Goal: Information Seeking & Learning: Learn about a topic

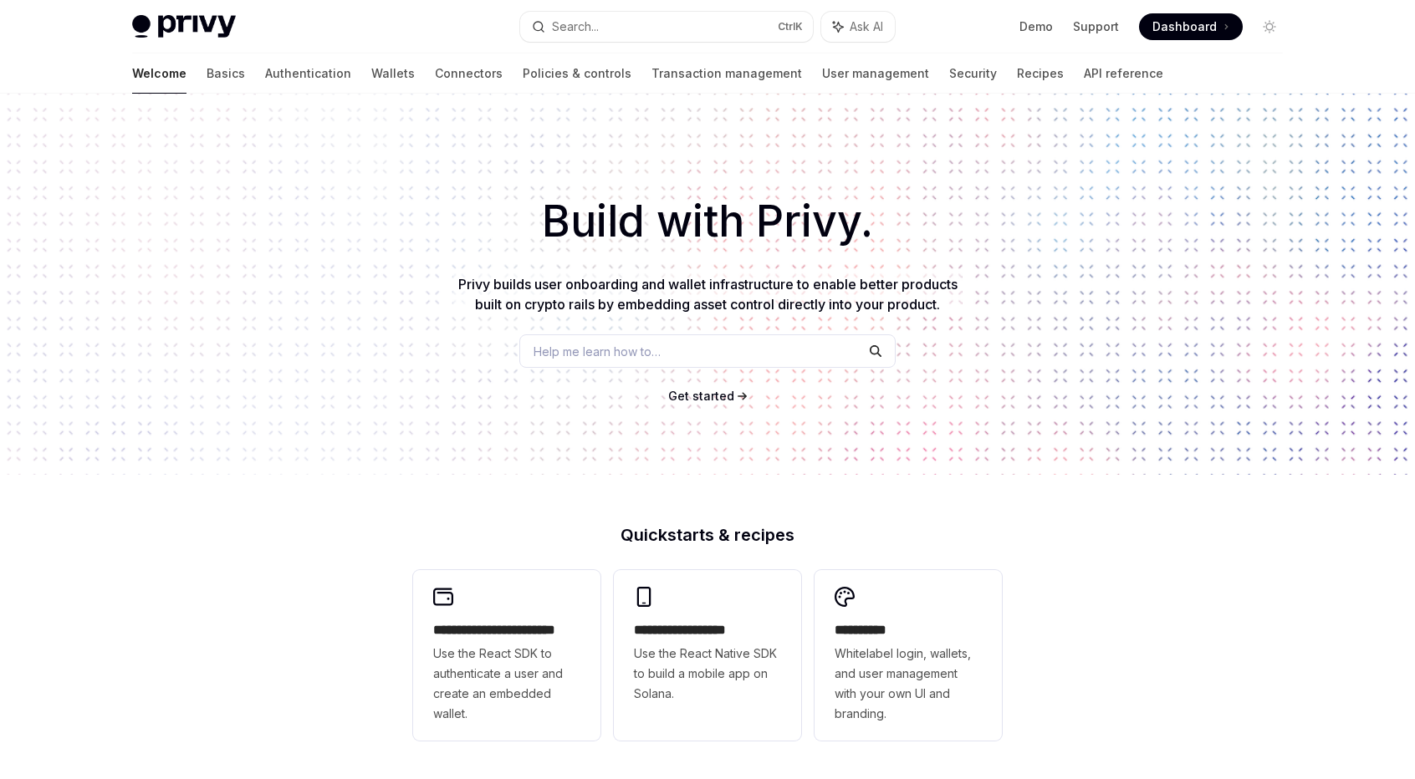
click at [584, 350] on span "Help me learn how to…" at bounding box center [596, 352] width 127 height 18
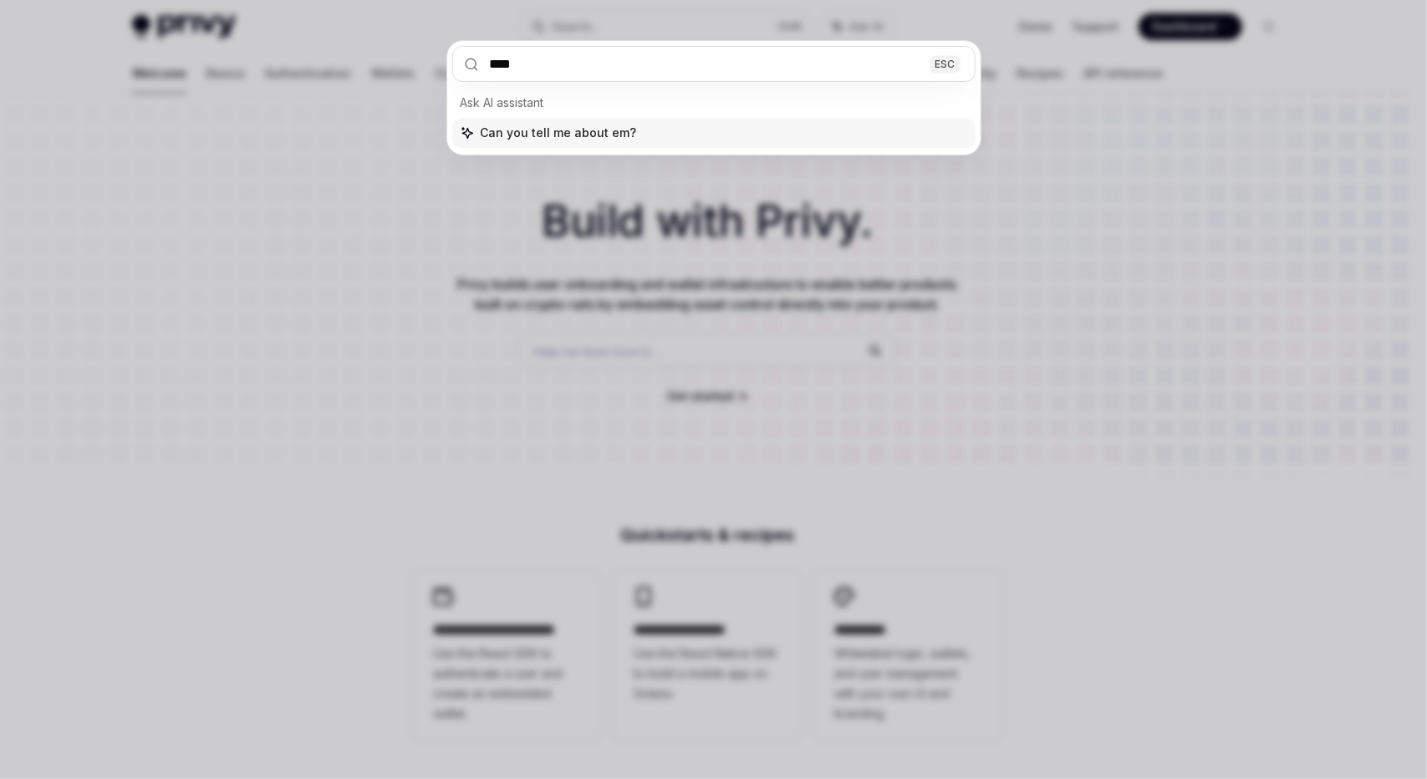
type input "*****"
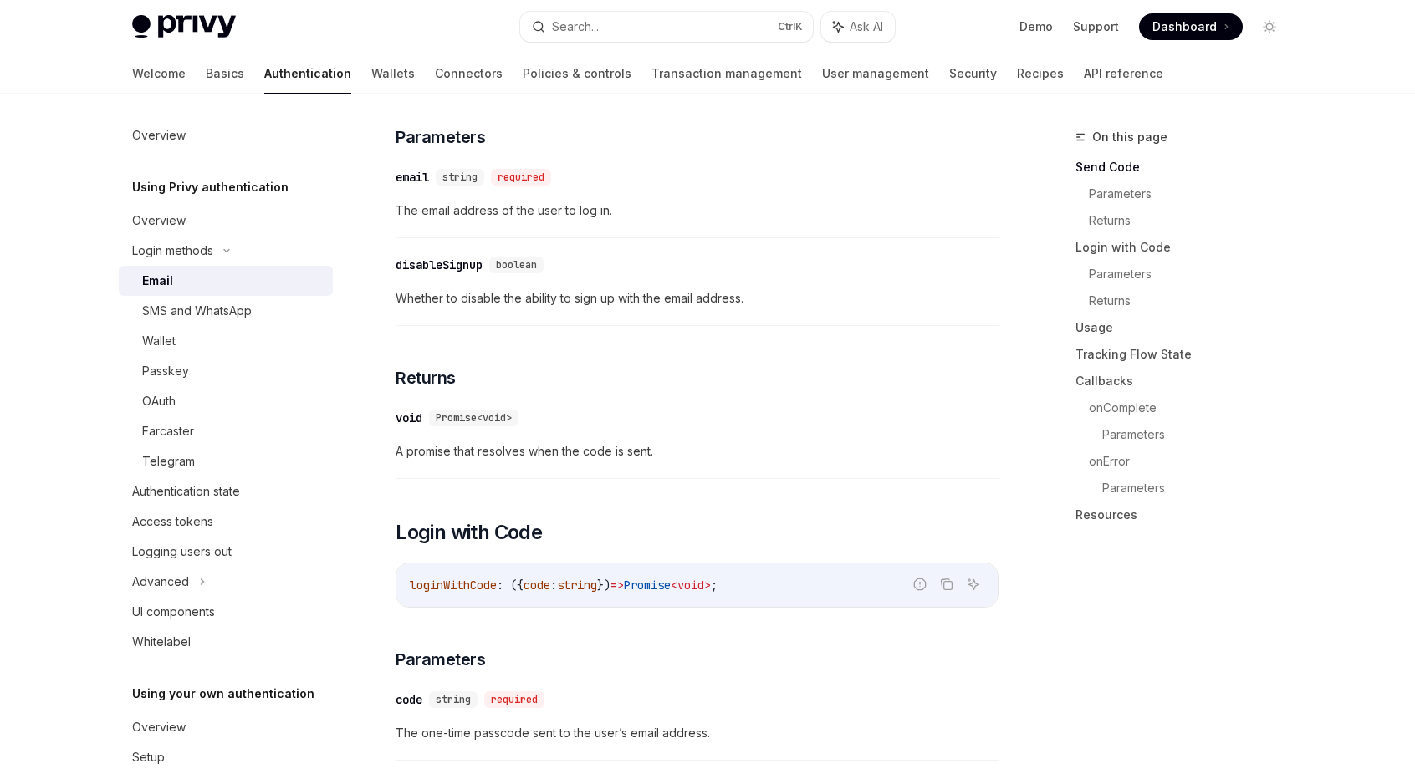
scroll to position [585, 0]
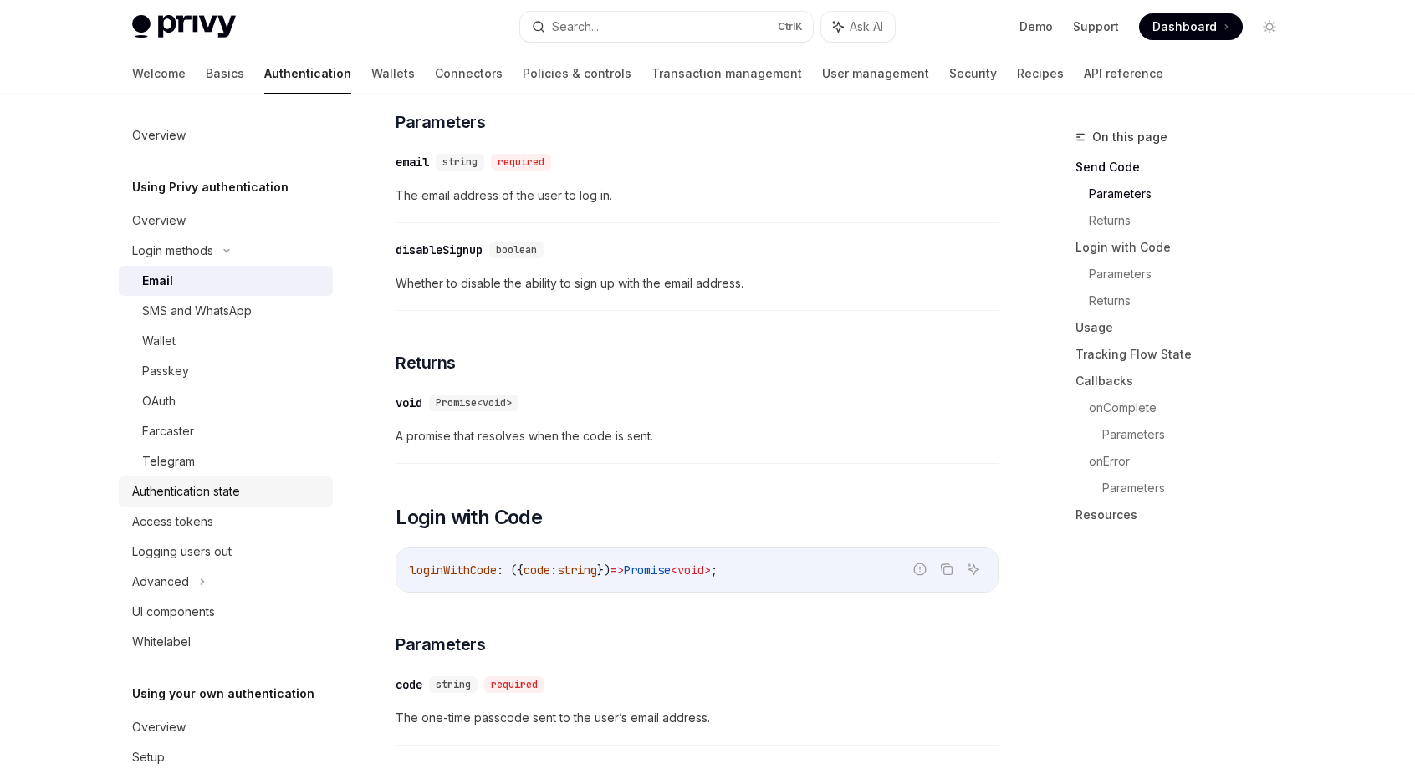
click at [226, 497] on div "Authentication state" at bounding box center [186, 492] width 108 height 20
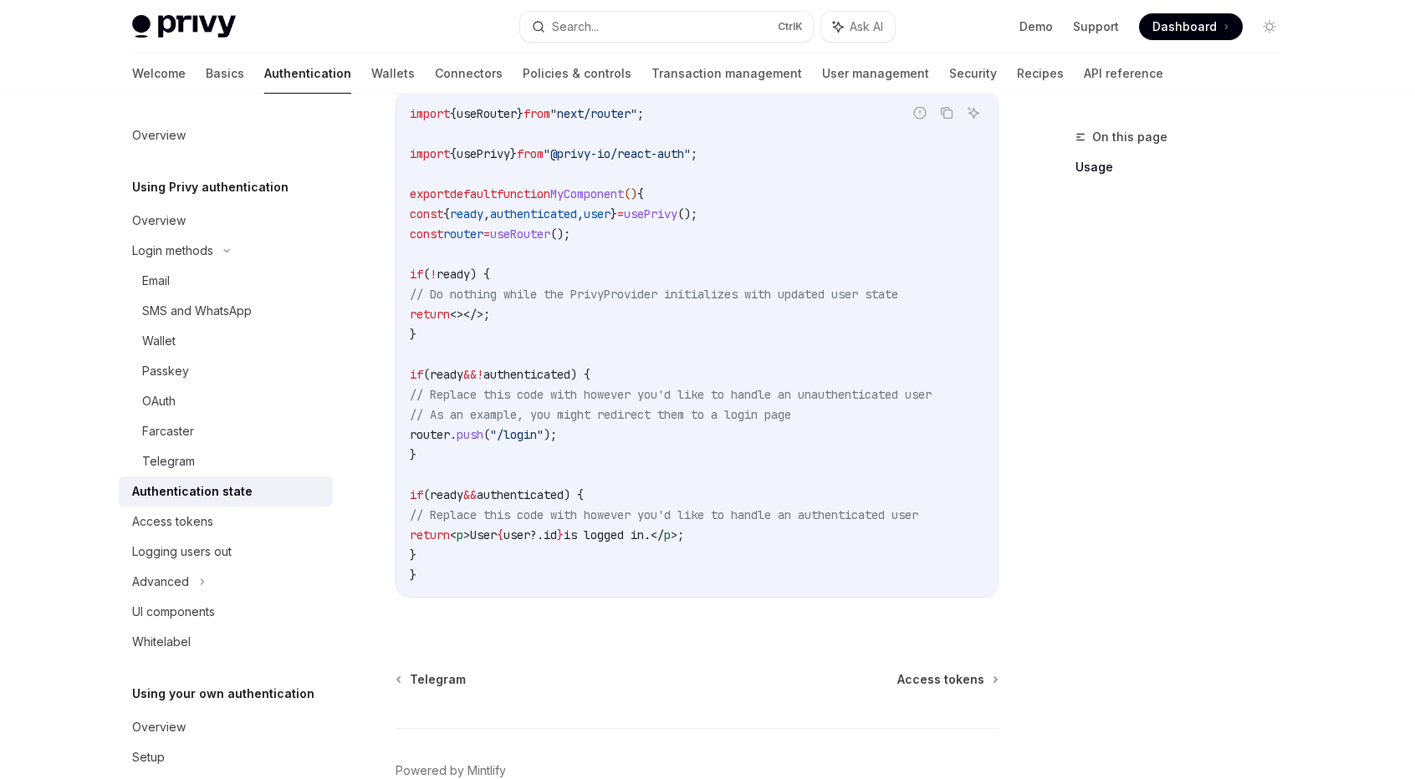
scroll to position [585, 0]
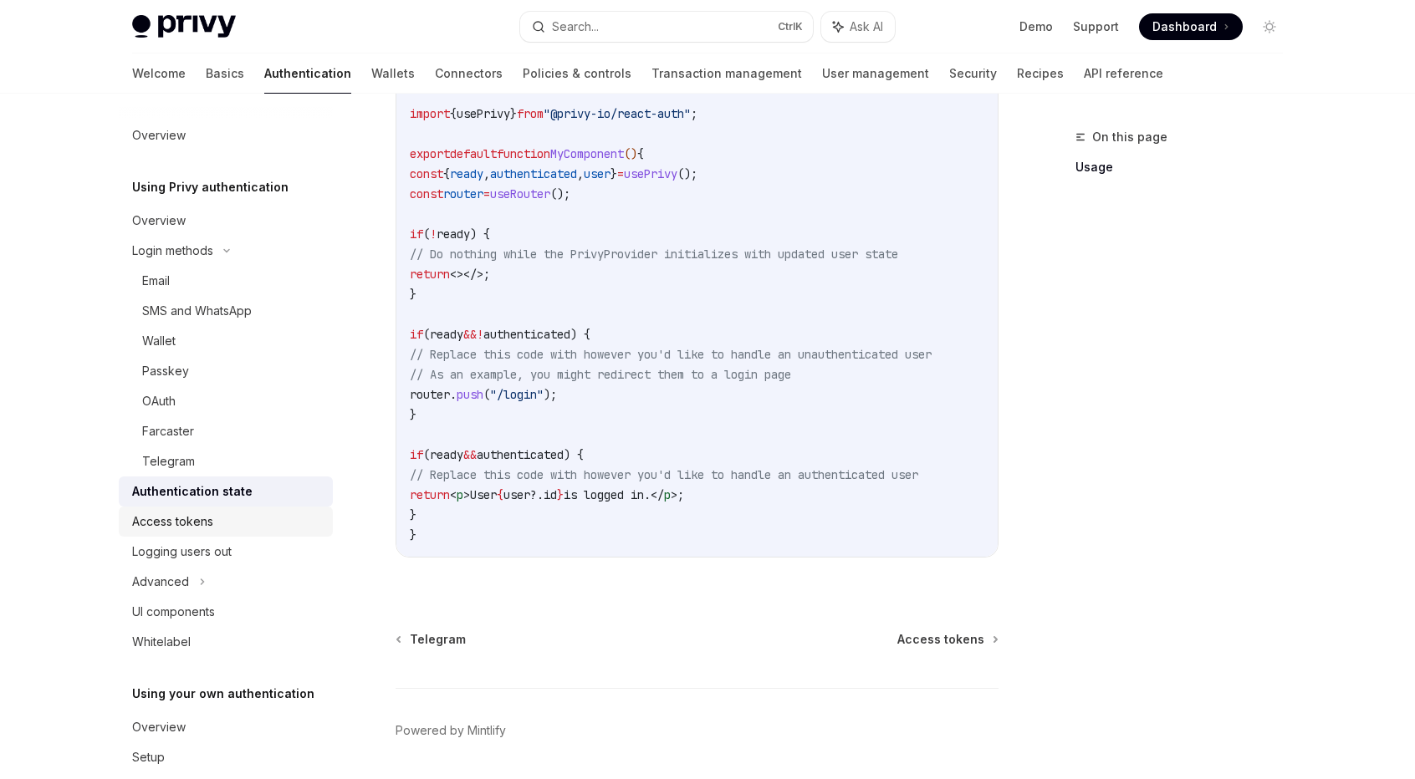
click at [276, 529] on div "Access tokens" at bounding box center [227, 522] width 191 height 20
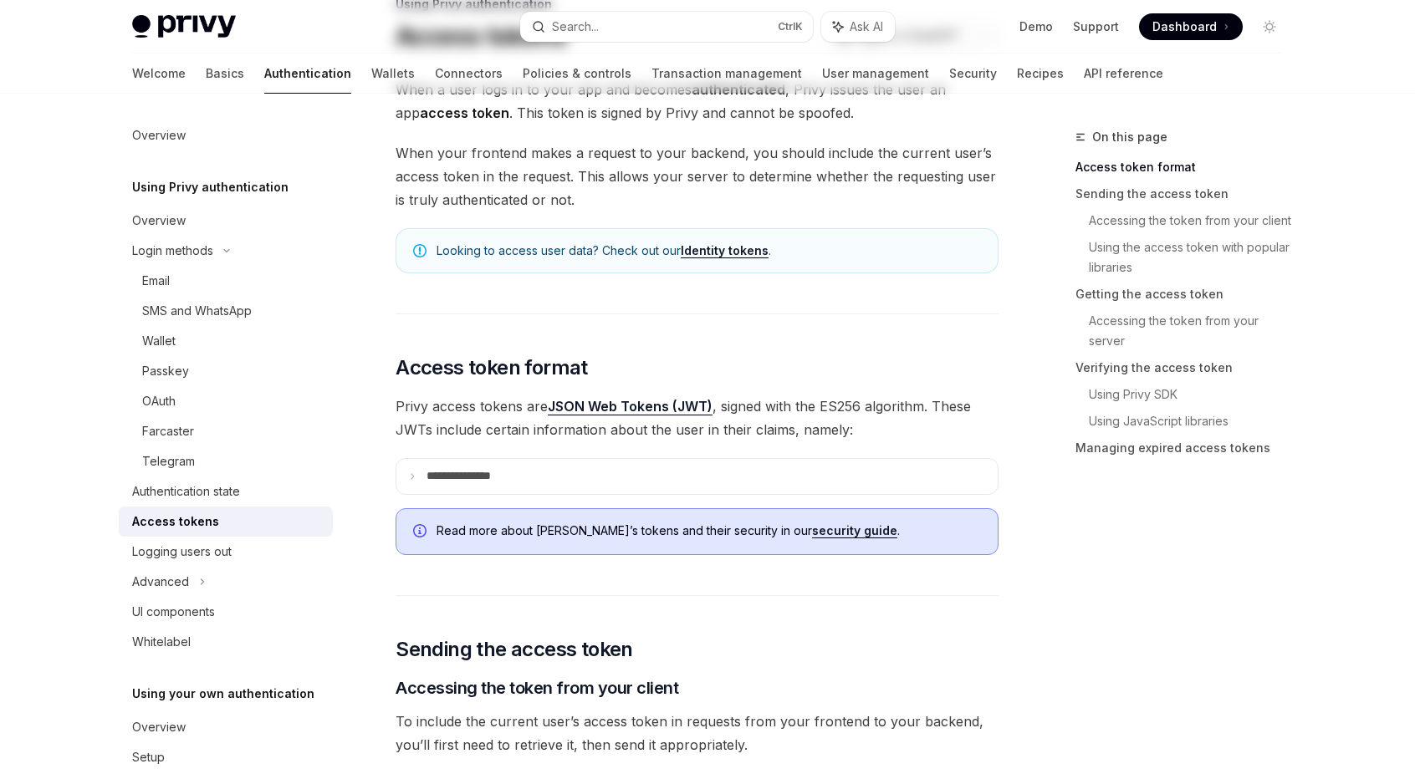
scroll to position [167, 0]
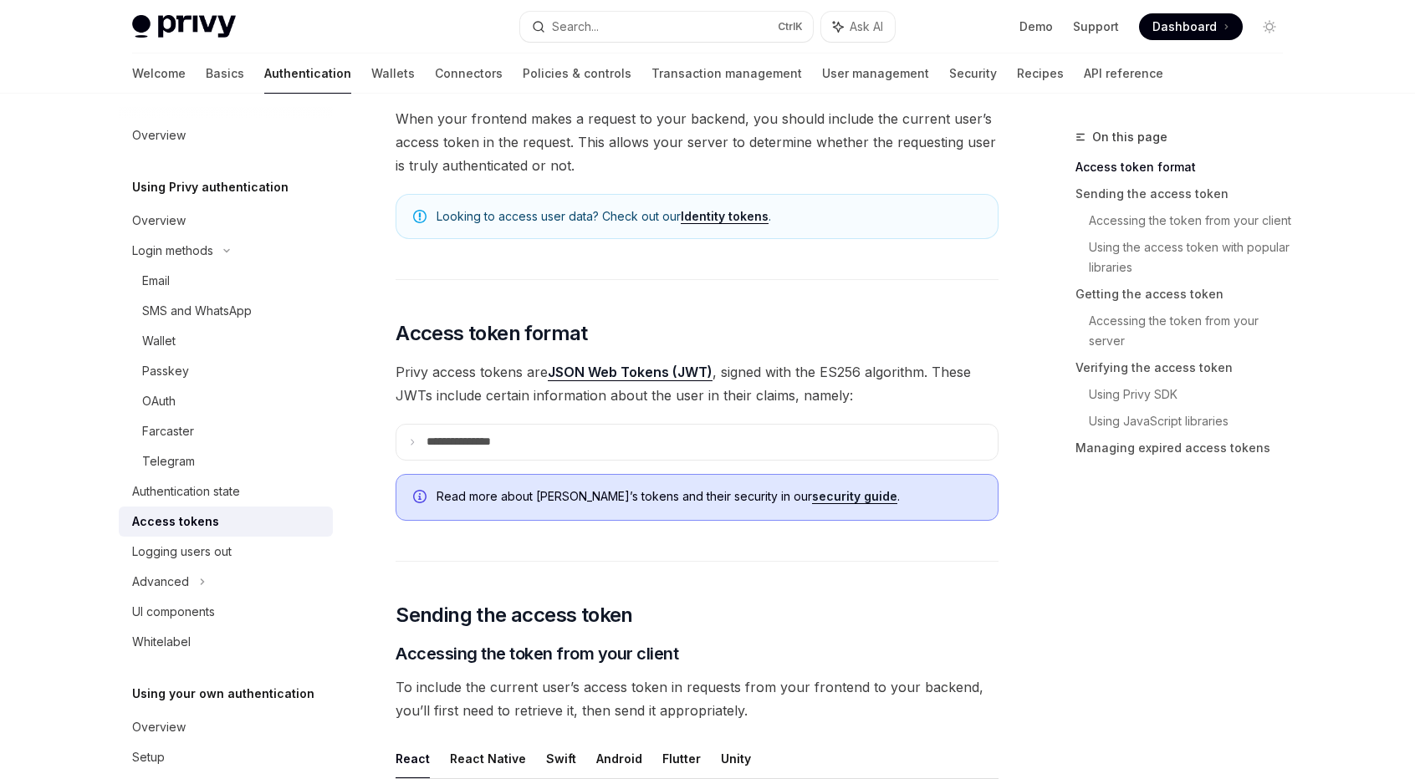
click at [833, 370] on span "Privy access tokens are JSON Web Tokens (JWT) , signed with the ES256 algorithm…" at bounding box center [696, 383] width 603 height 47
copy span "ES256"
drag, startPoint x: 908, startPoint y: 375, endPoint x: 893, endPoint y: 390, distance: 20.7
click at [908, 375] on span "Privy access tokens are JSON Web Tokens (JWT) , signed with the ES256 algorithm…" at bounding box center [696, 383] width 603 height 47
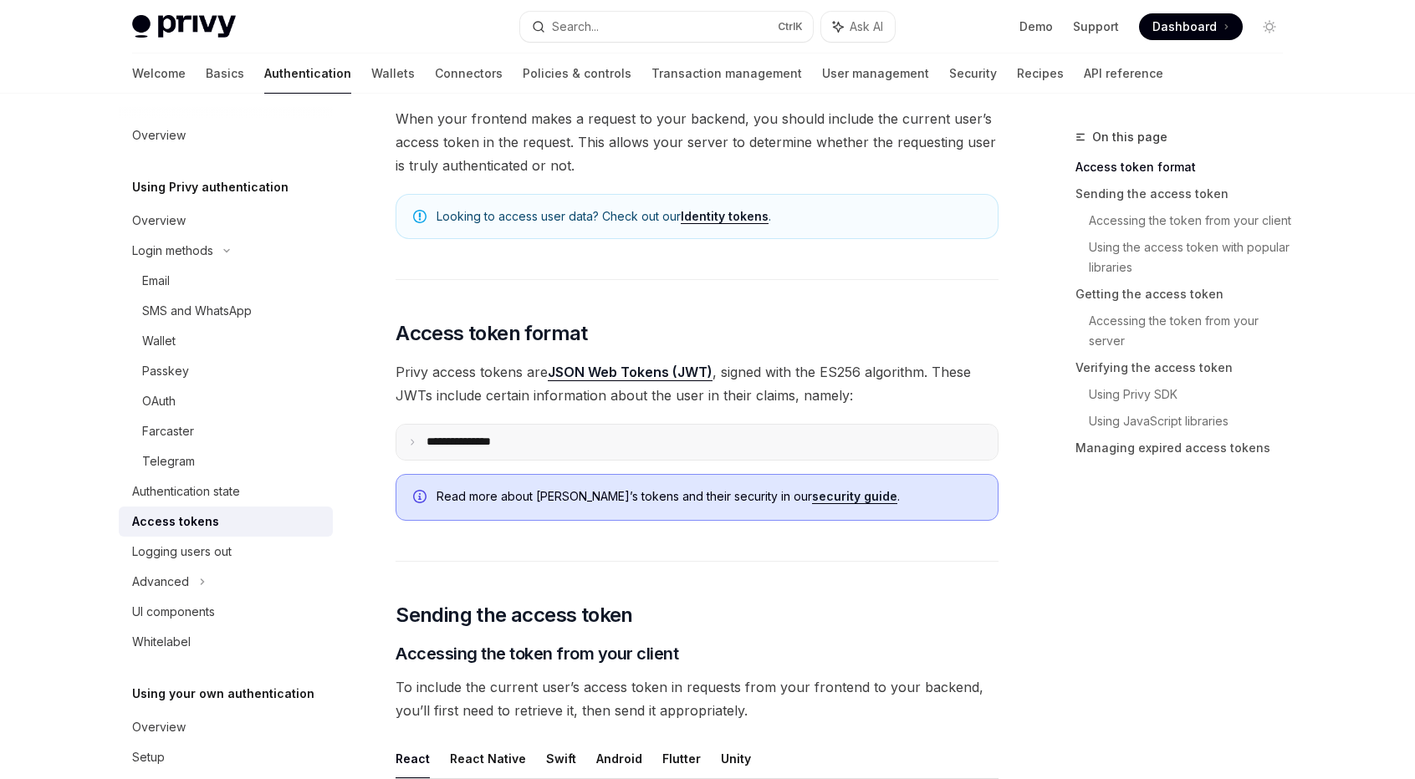
click at [495, 441] on p "**********" at bounding box center [471, 442] width 91 height 15
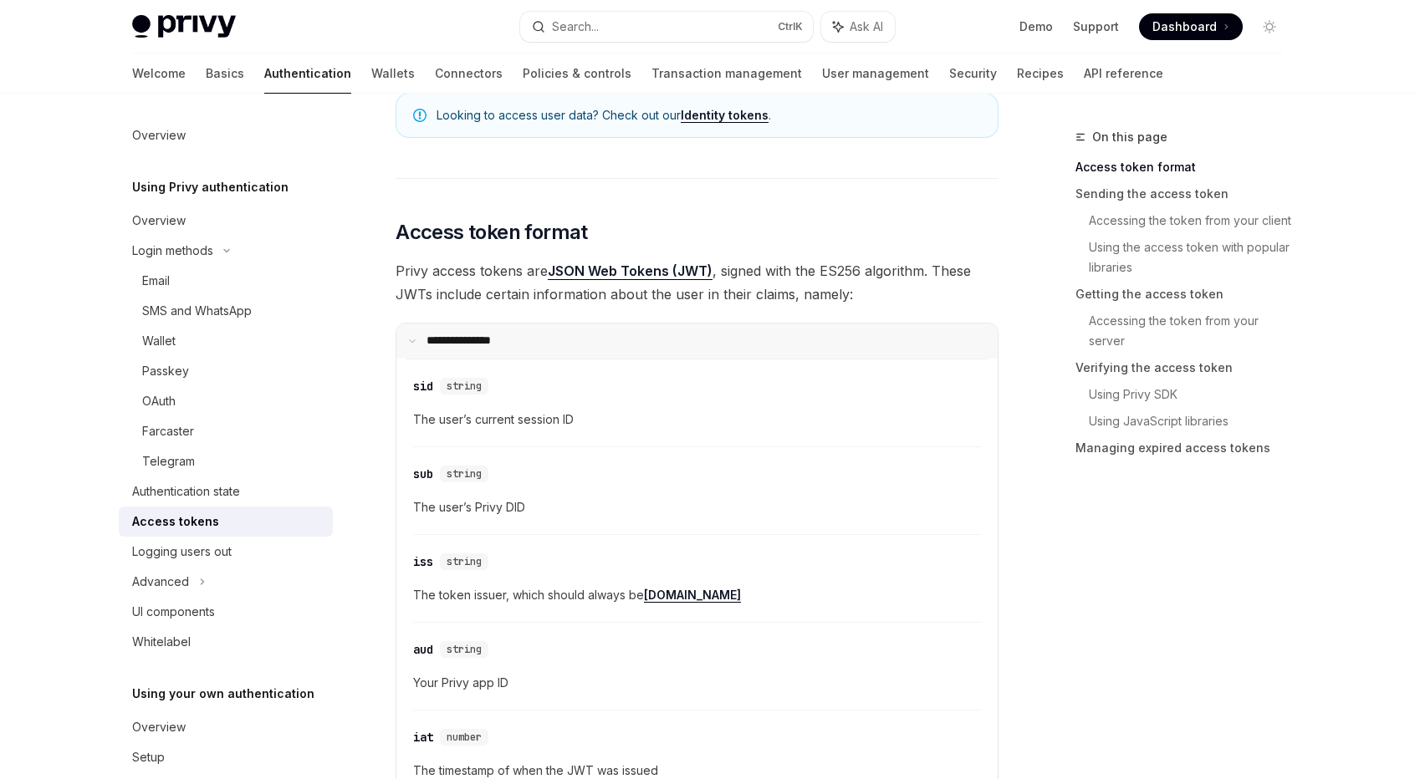
scroll to position [251, 0]
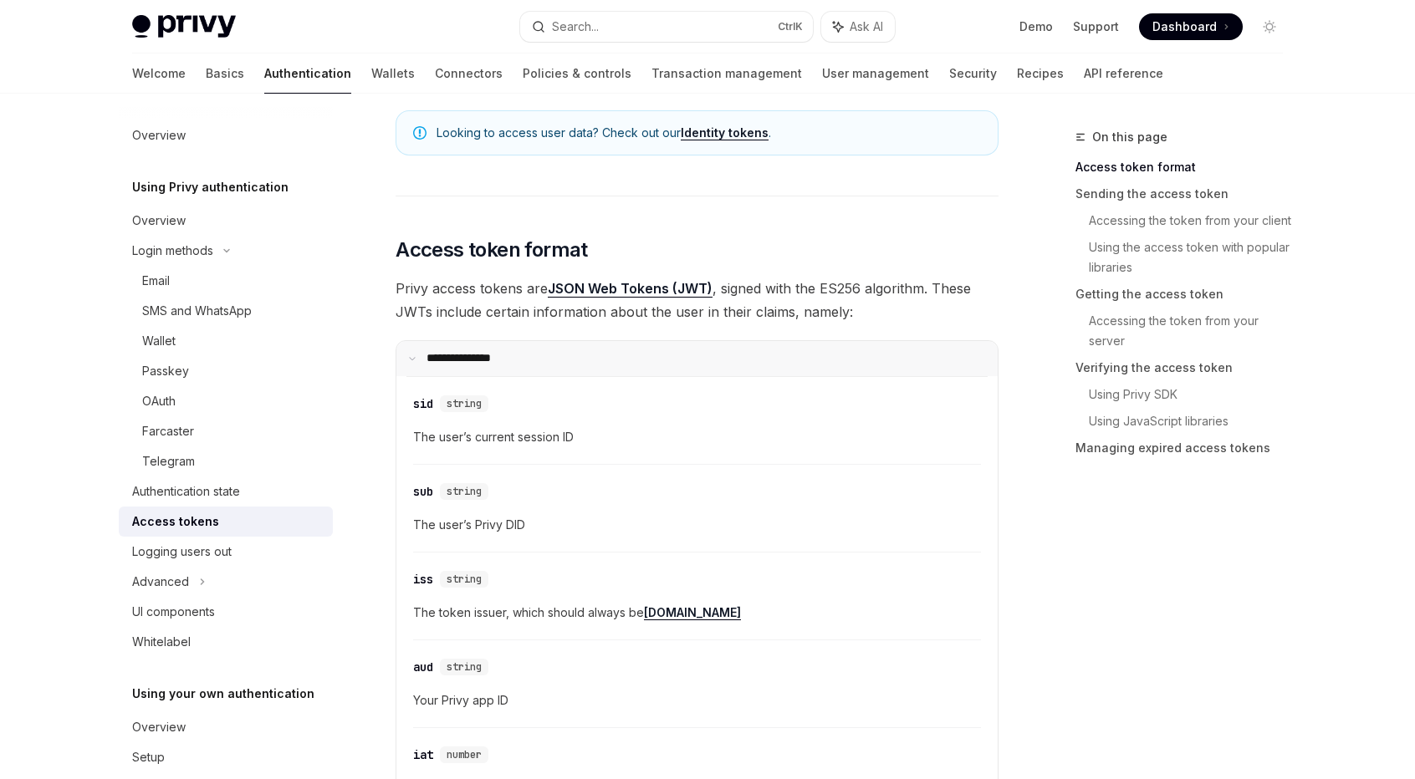
click at [487, 353] on p "**********" at bounding box center [468, 358] width 85 height 15
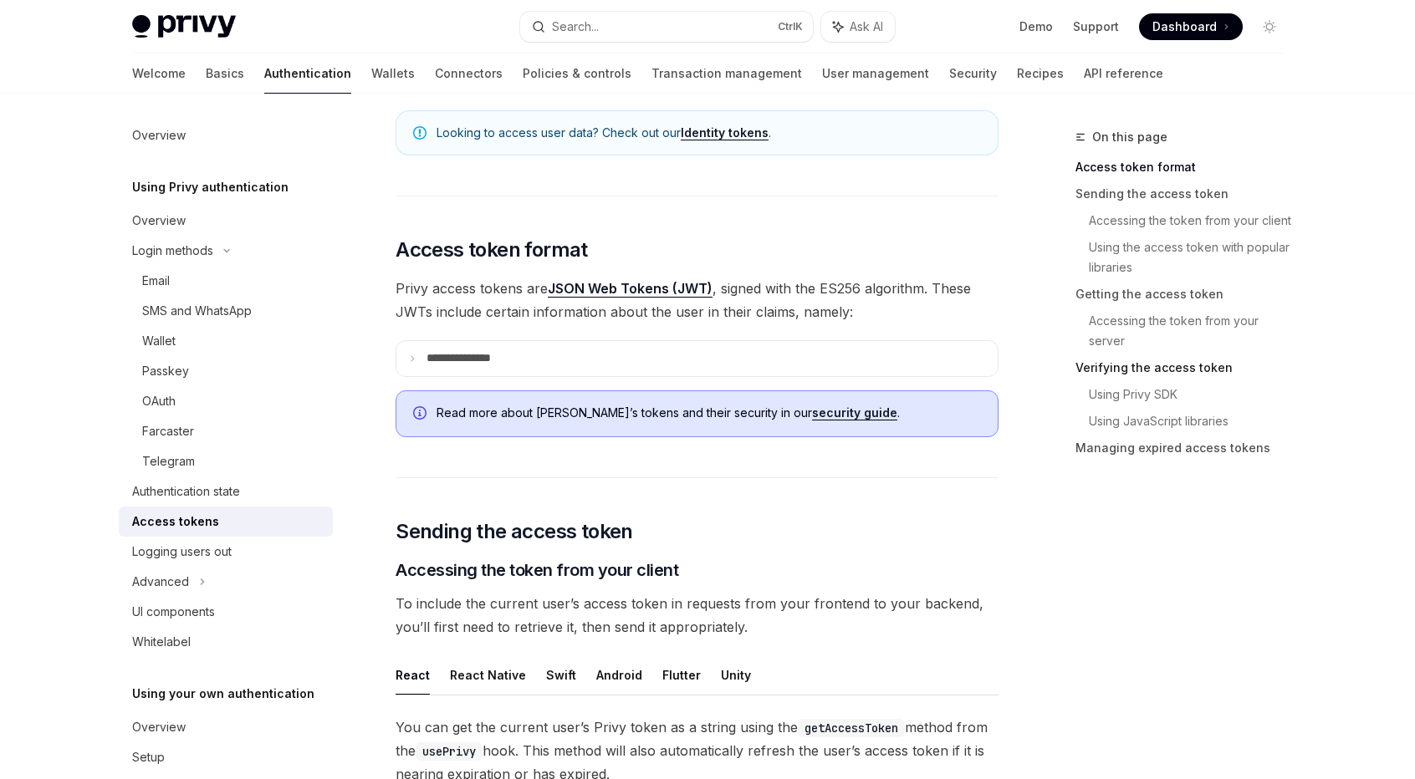
click at [1194, 367] on link "Verifying the access token" at bounding box center [1185, 368] width 221 height 27
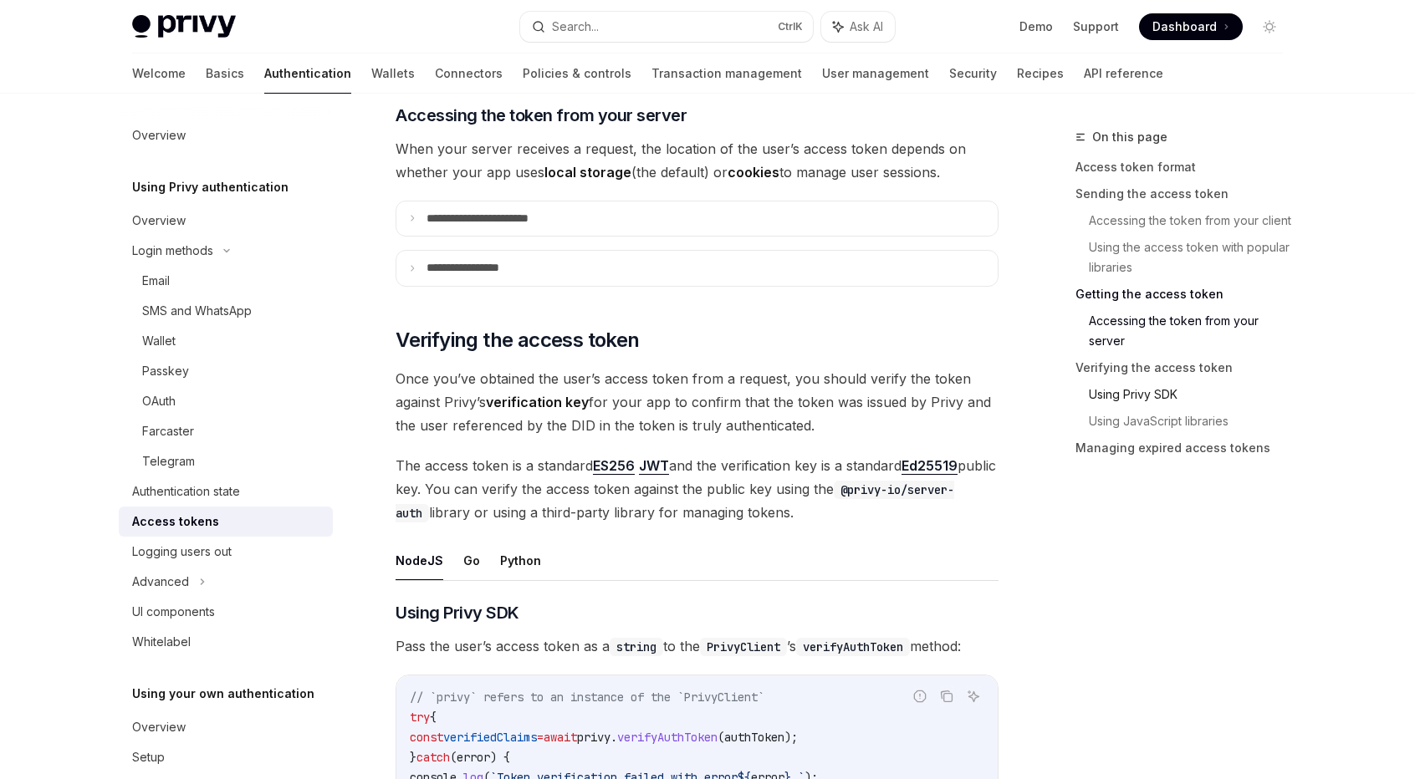
click at [1142, 385] on link "Using Privy SDK" at bounding box center [1192, 394] width 207 height 27
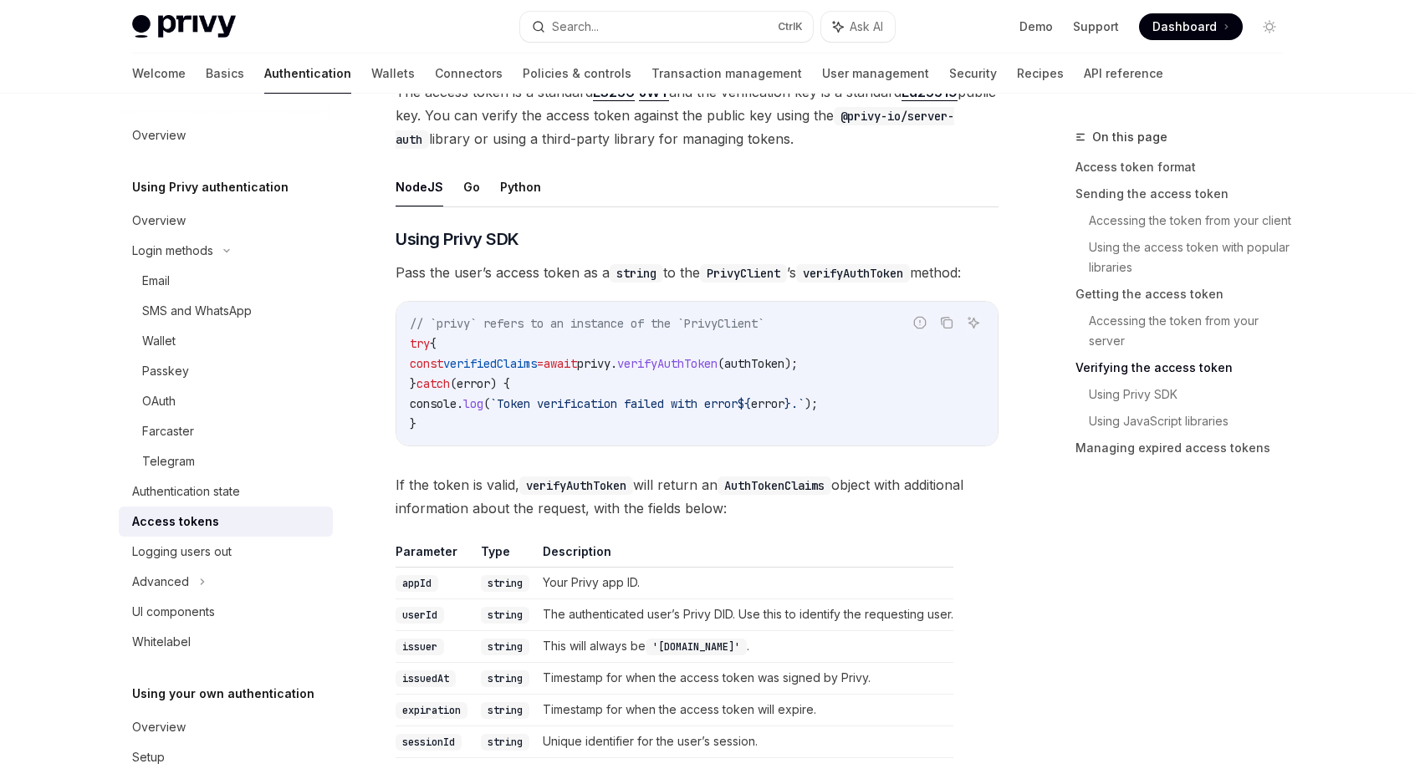
scroll to position [2516, 0]
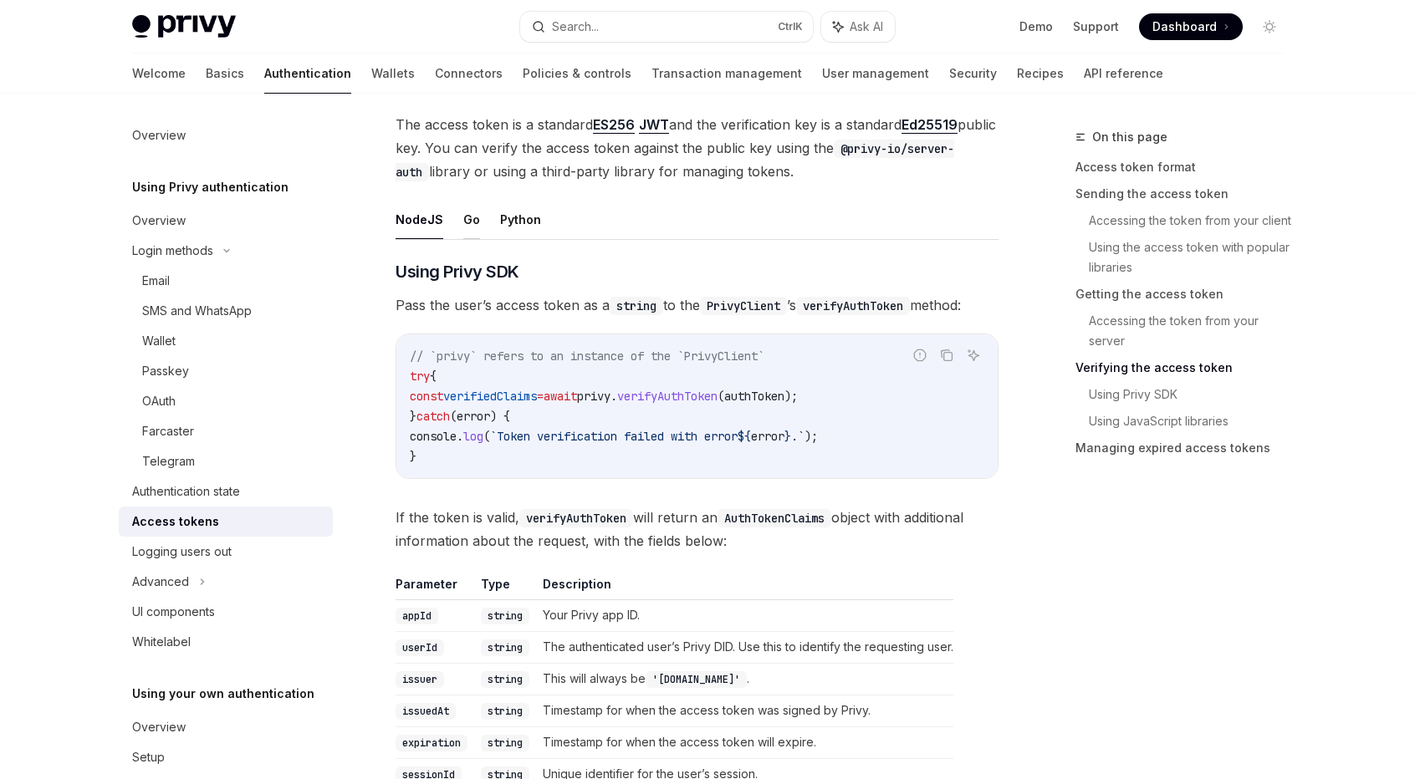
click at [463, 210] on button "Go" at bounding box center [471, 219] width 17 height 39
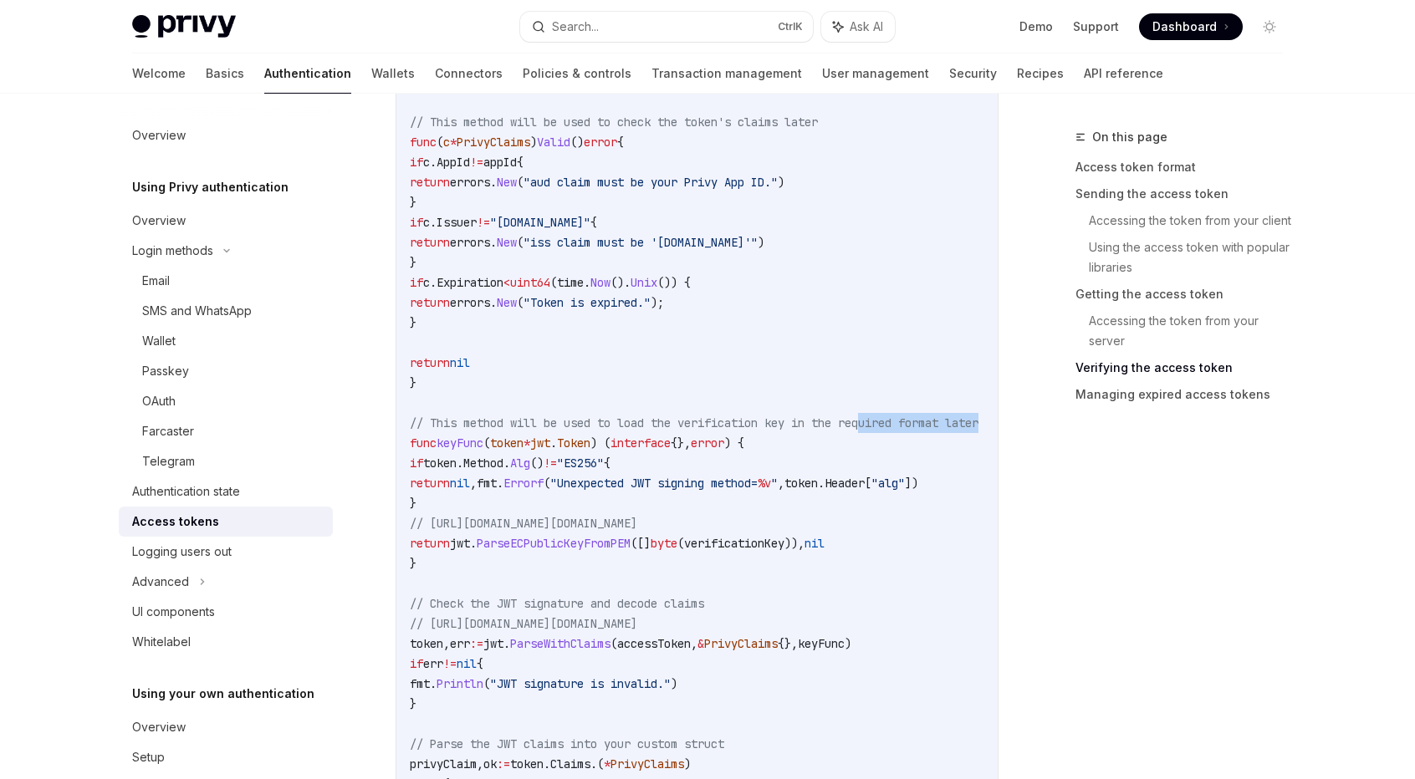
scroll to position [0, 48]
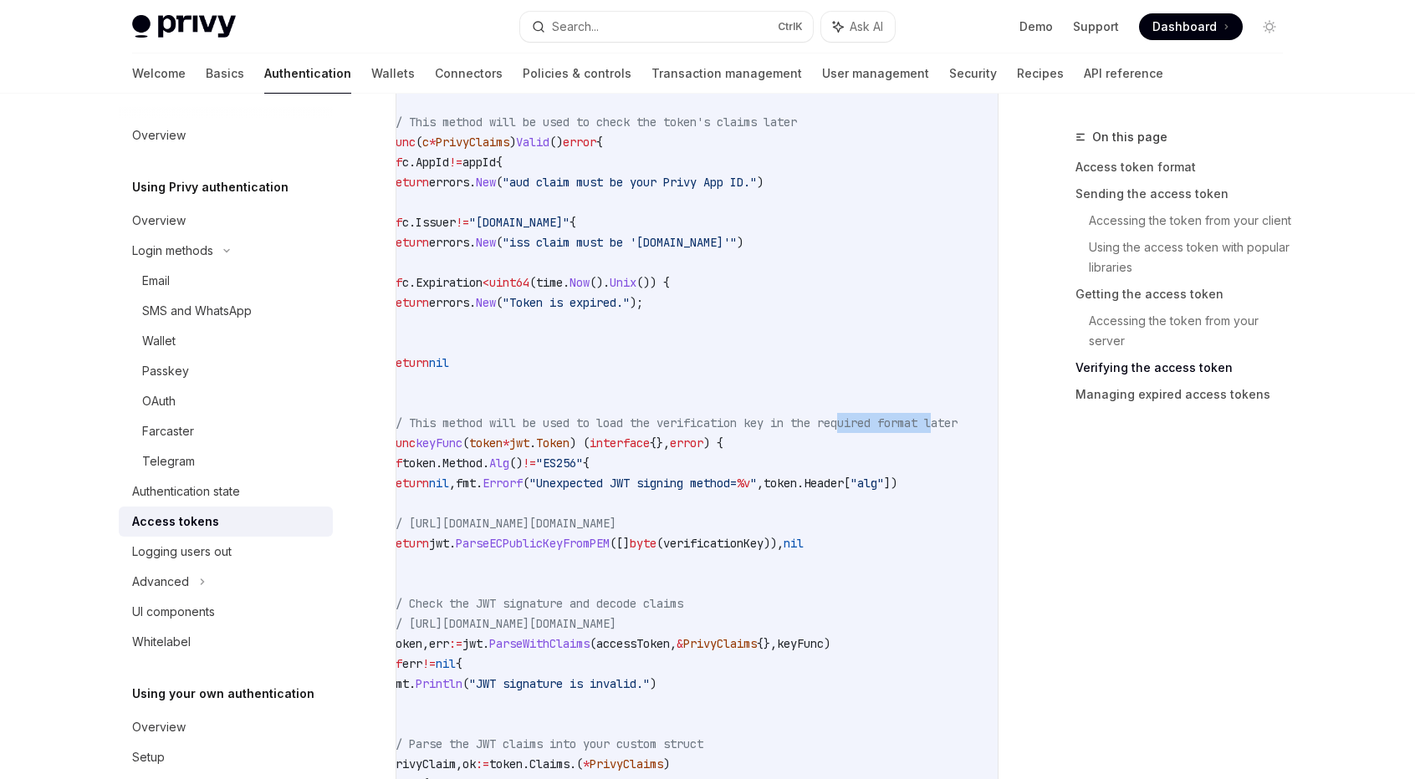
drag, startPoint x: 897, startPoint y: 409, endPoint x: 890, endPoint y: 429, distance: 21.4
click at [926, 421] on code "accessToken := "insert-the-users-access-token" // Defining a Go type for Privy …" at bounding box center [693, 473] width 609 height 1124
click at [785, 431] on code "accessToken := "insert-the-users-access-token" // Defining a Go type for Privy …" at bounding box center [693, 473] width 609 height 1124
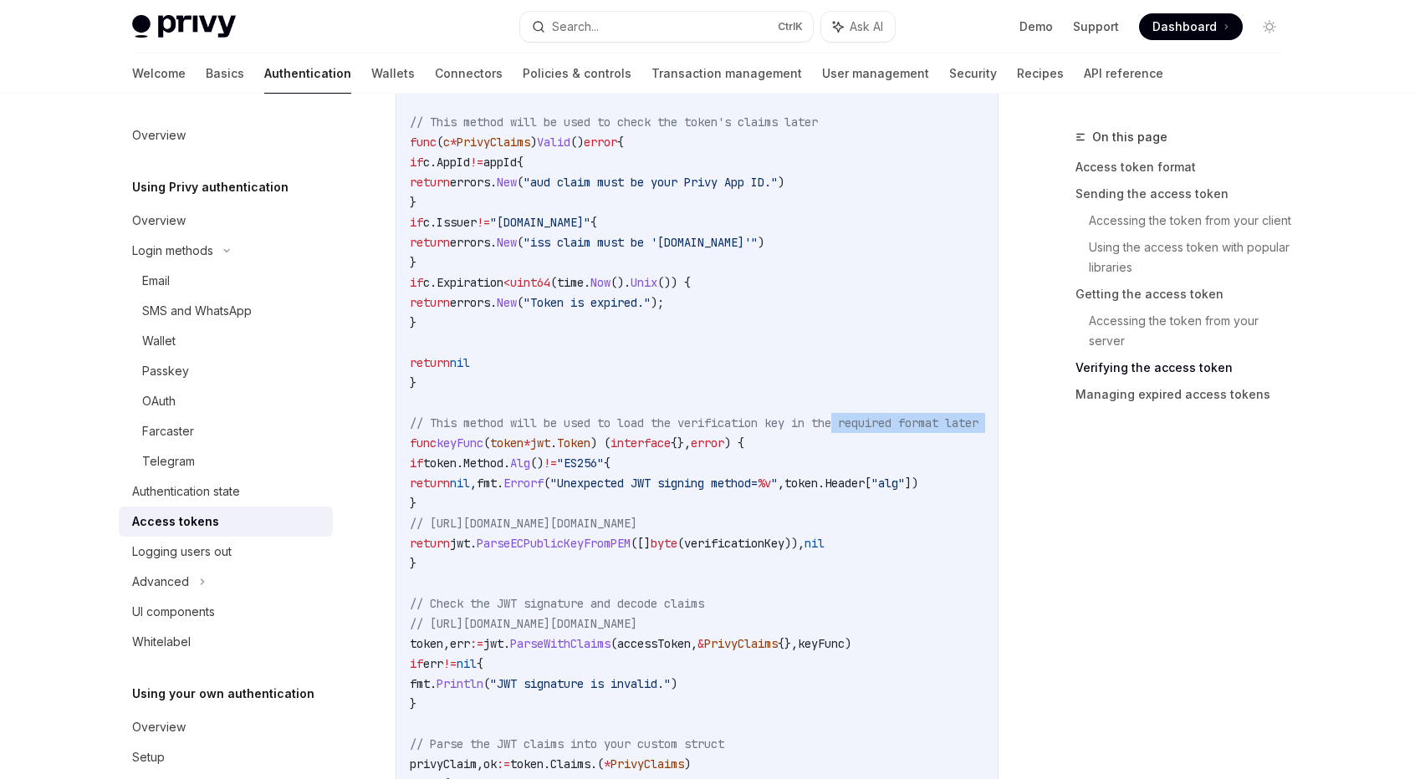
drag, startPoint x: 802, startPoint y: 413, endPoint x: 375, endPoint y: 423, distance: 427.4
click at [536, 396] on code "accessToken := "insert-the-users-access-token" // Defining a Go type for Privy …" at bounding box center [714, 473] width 609 height 1124
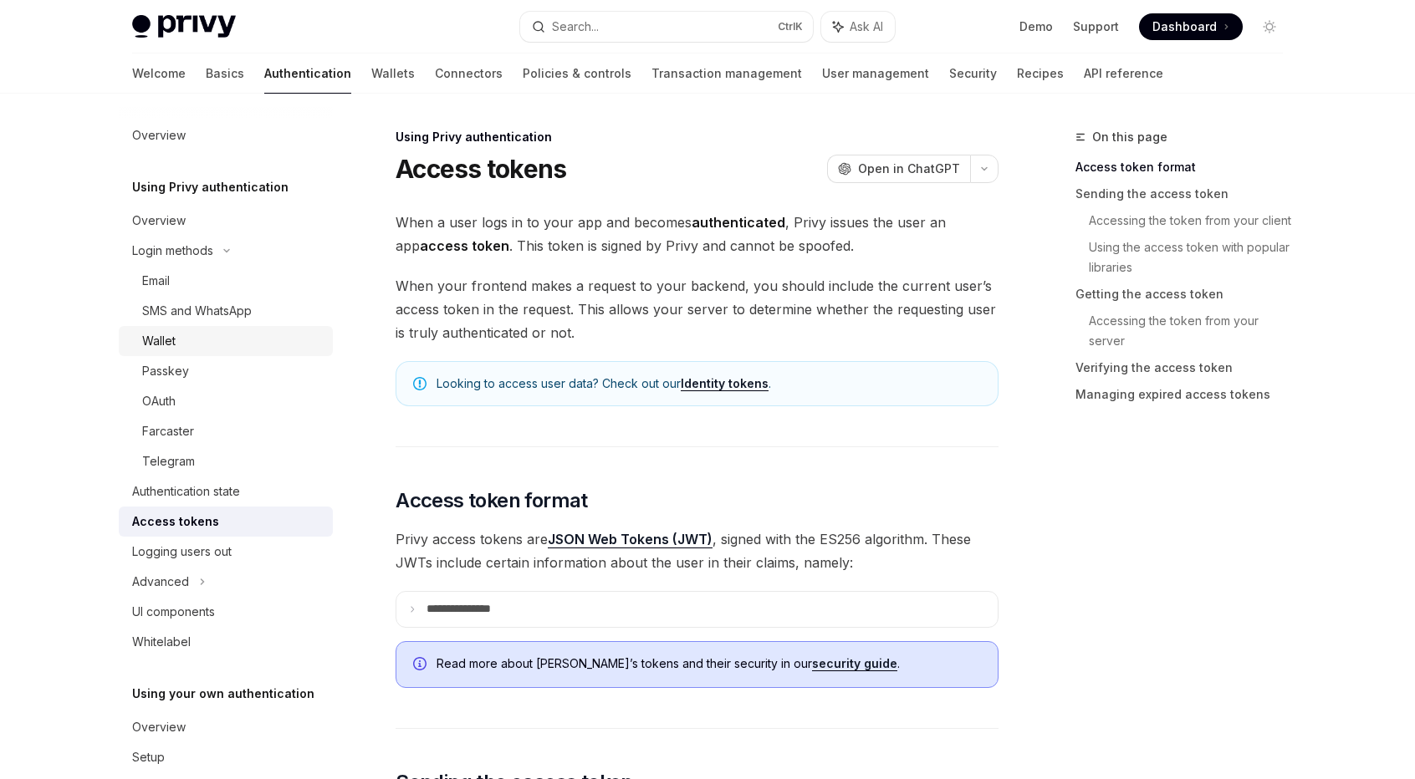
click at [189, 344] on div "Wallet" at bounding box center [232, 341] width 181 height 20
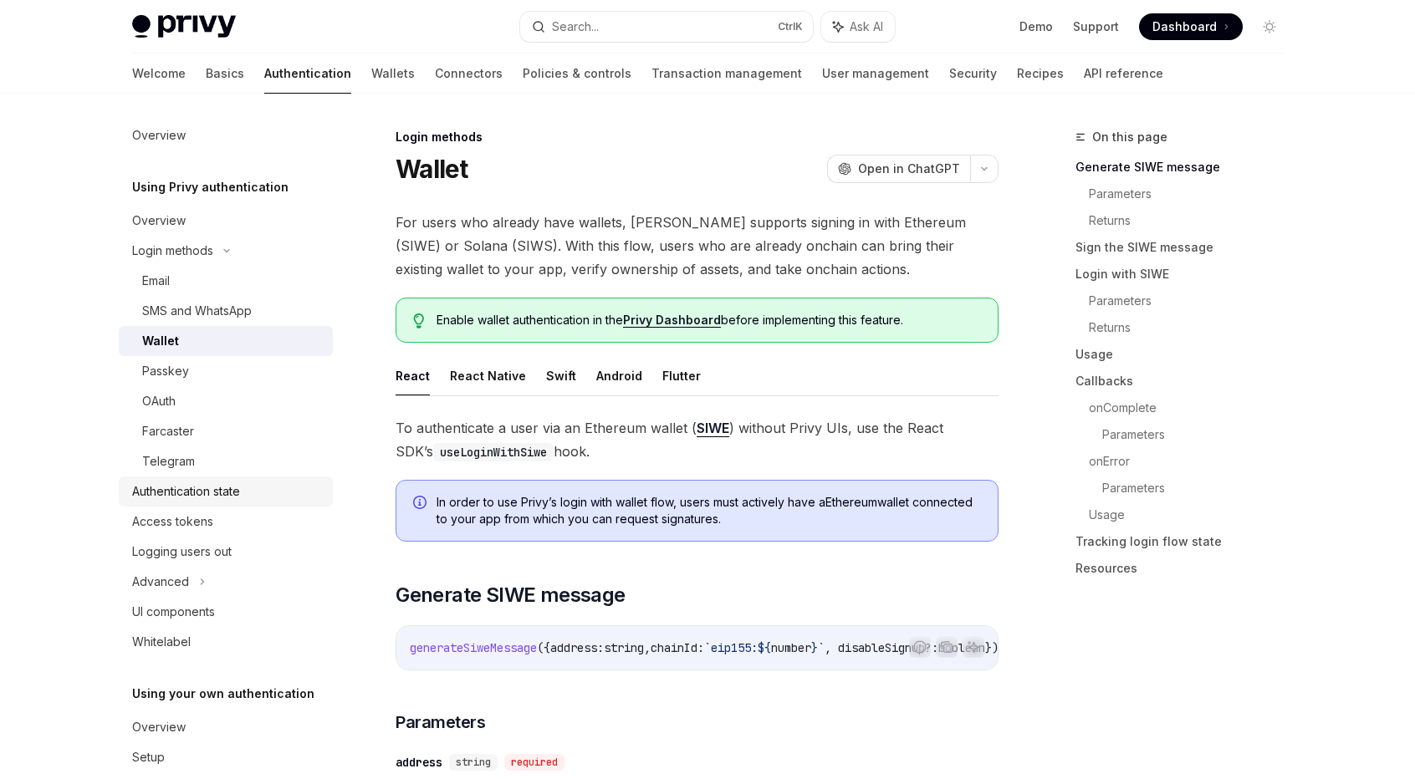
click at [191, 500] on div "Authentication state" at bounding box center [186, 492] width 108 height 20
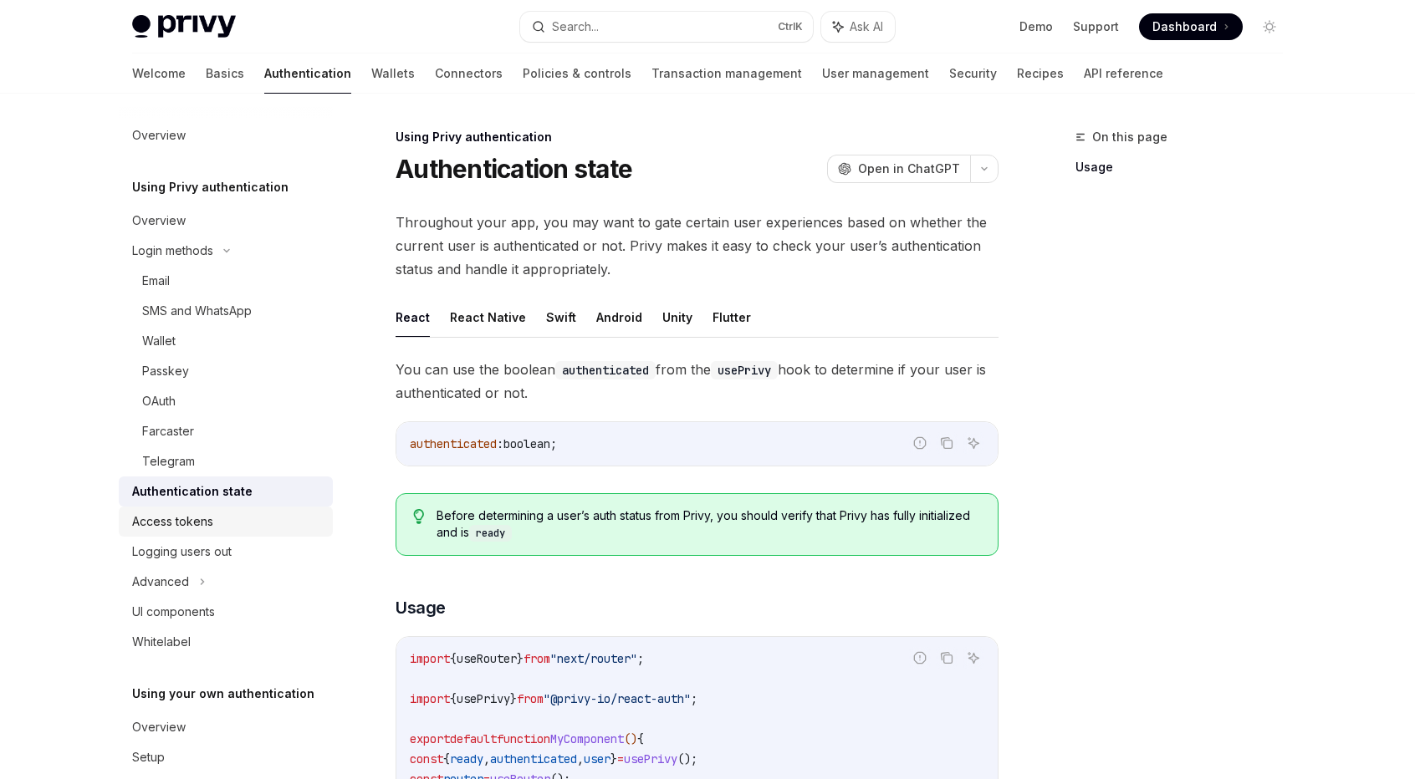
click at [217, 514] on div "Access tokens" at bounding box center [227, 522] width 191 height 20
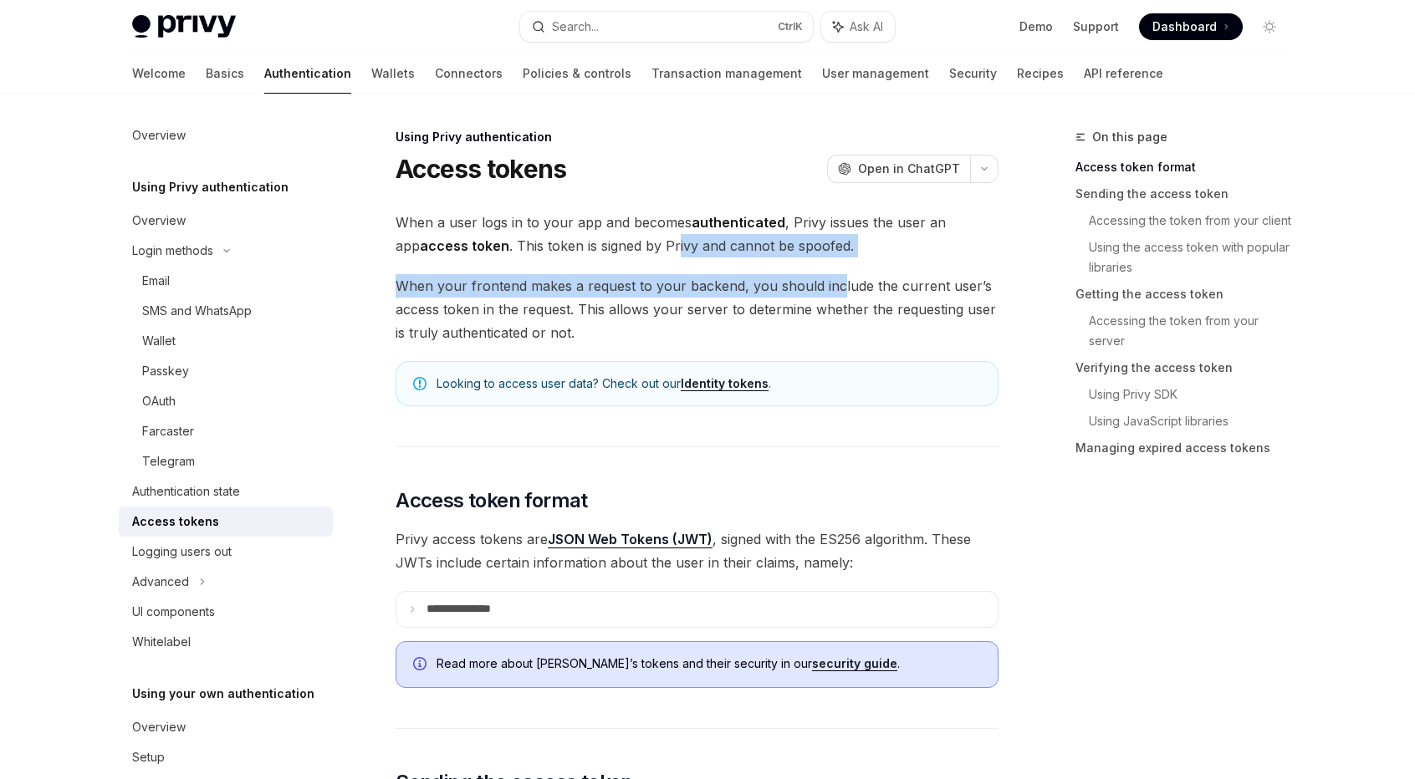
drag, startPoint x: 651, startPoint y: 247, endPoint x: 835, endPoint y: 260, distance: 184.4
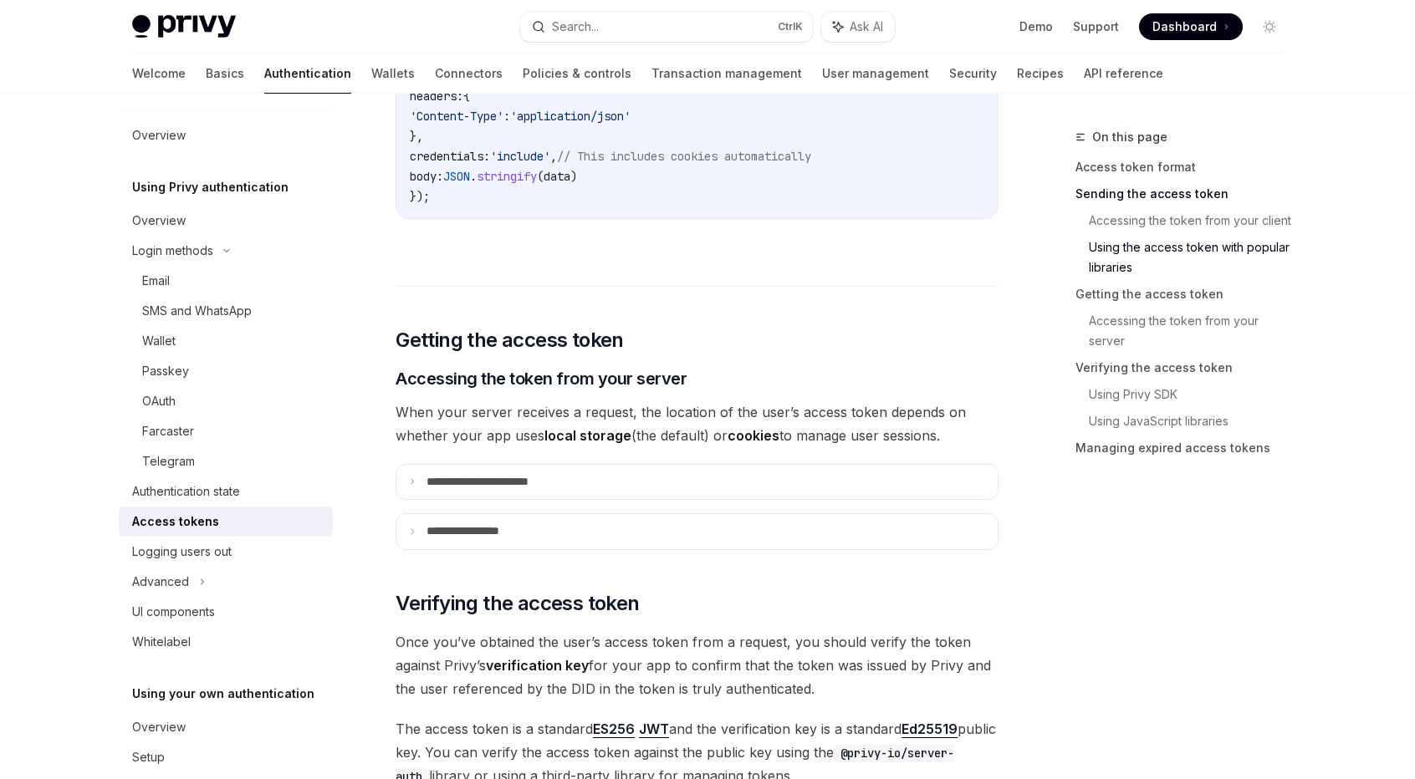
scroll to position [1923, 0]
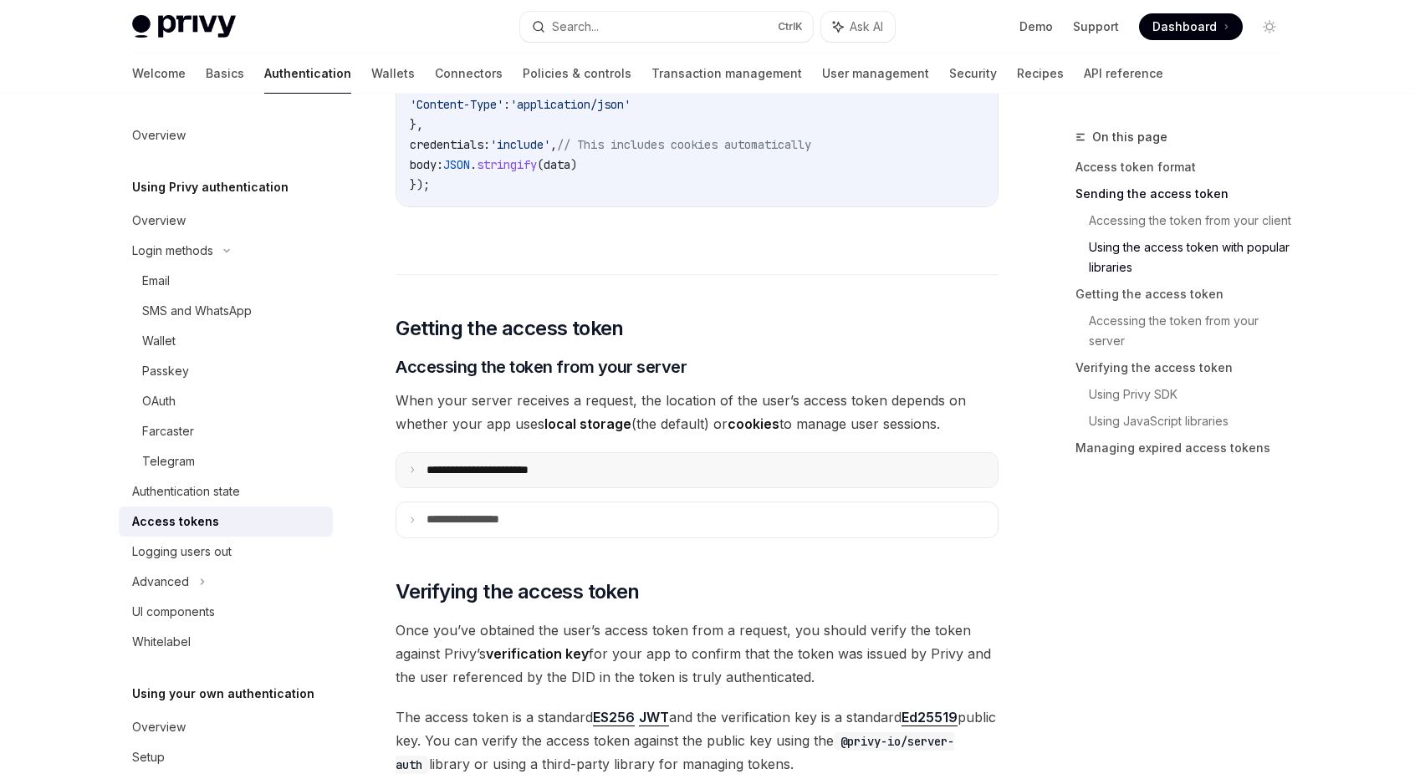
click at [597, 467] on summary "**********" at bounding box center [696, 470] width 601 height 35
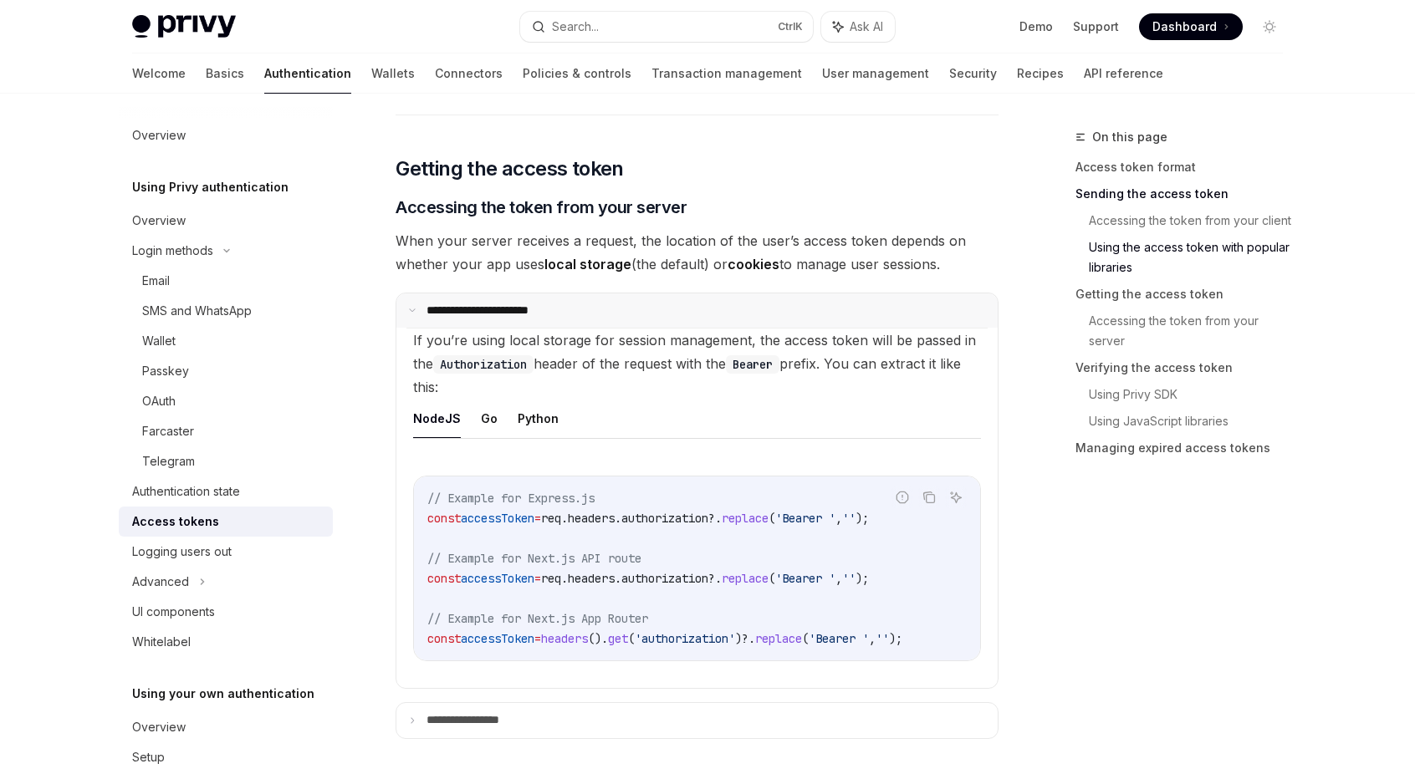
scroll to position [2090, 0]
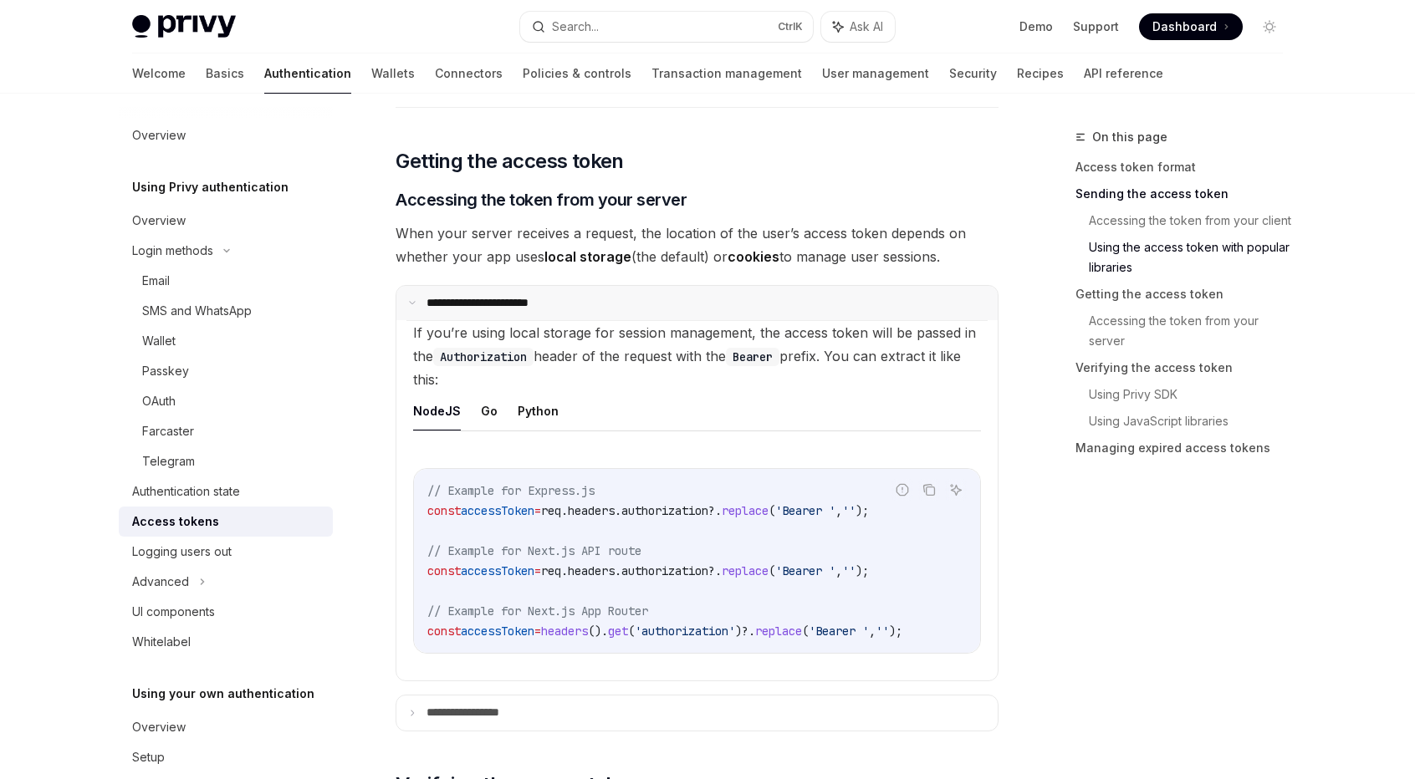
click at [543, 301] on p "**********" at bounding box center [493, 303] width 135 height 15
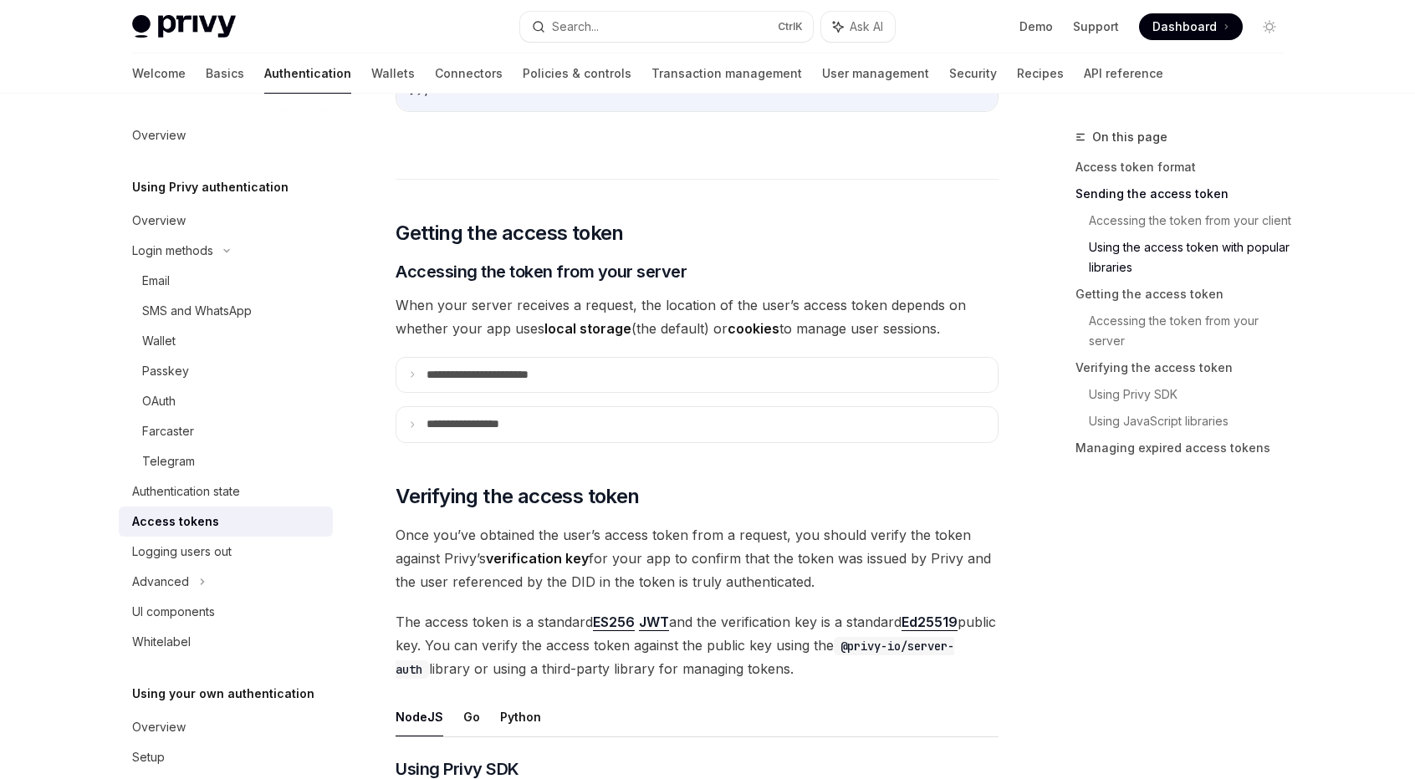
scroll to position [2007, 0]
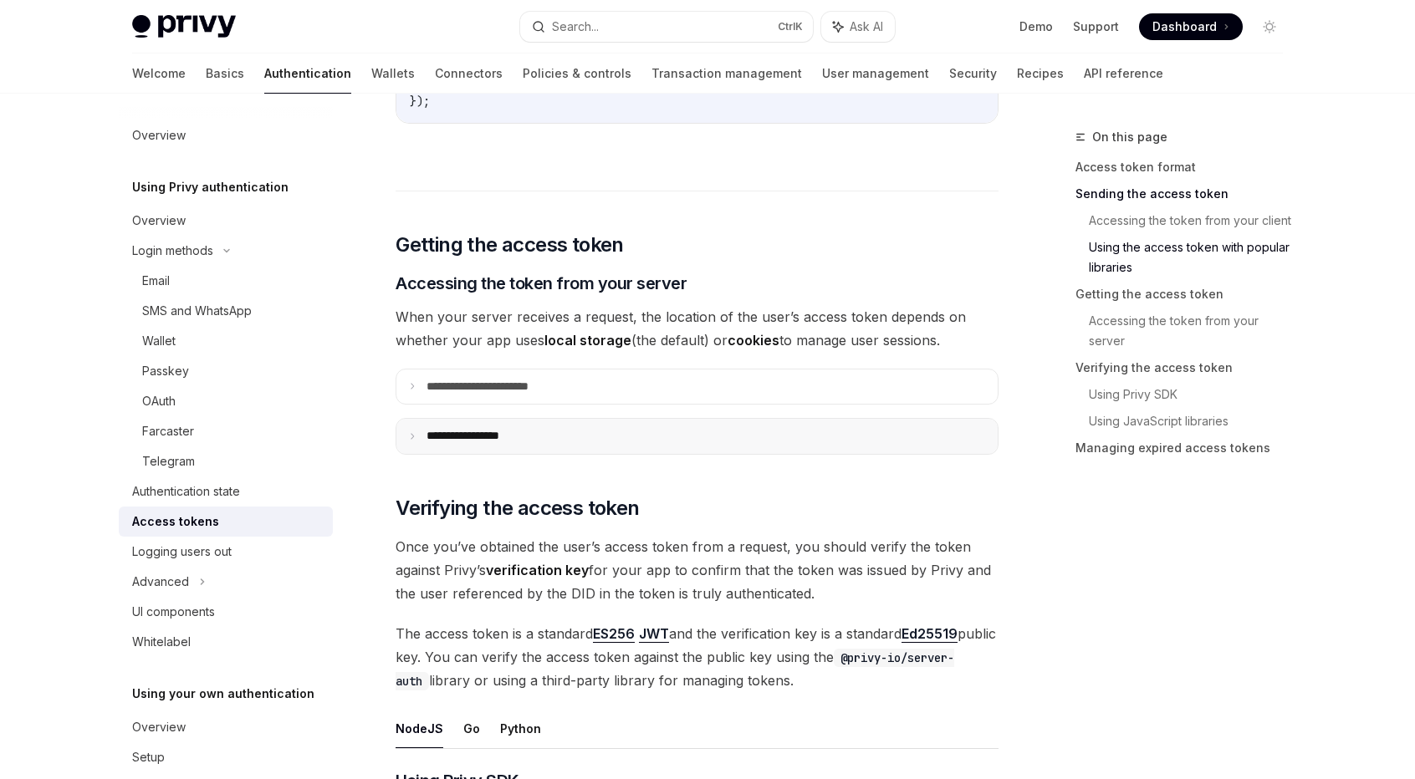
click at [533, 436] on summary "**********" at bounding box center [696, 436] width 601 height 35
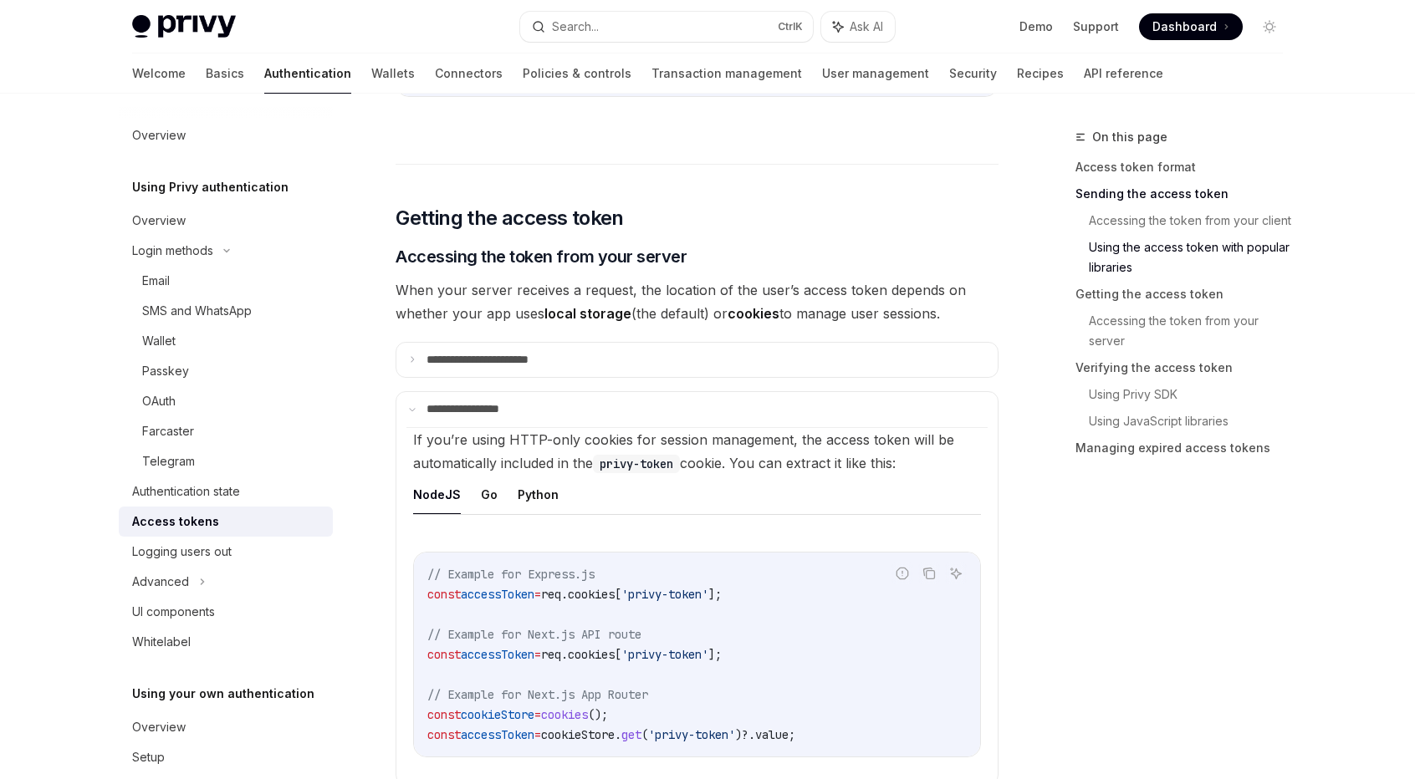
scroll to position [2174, 0]
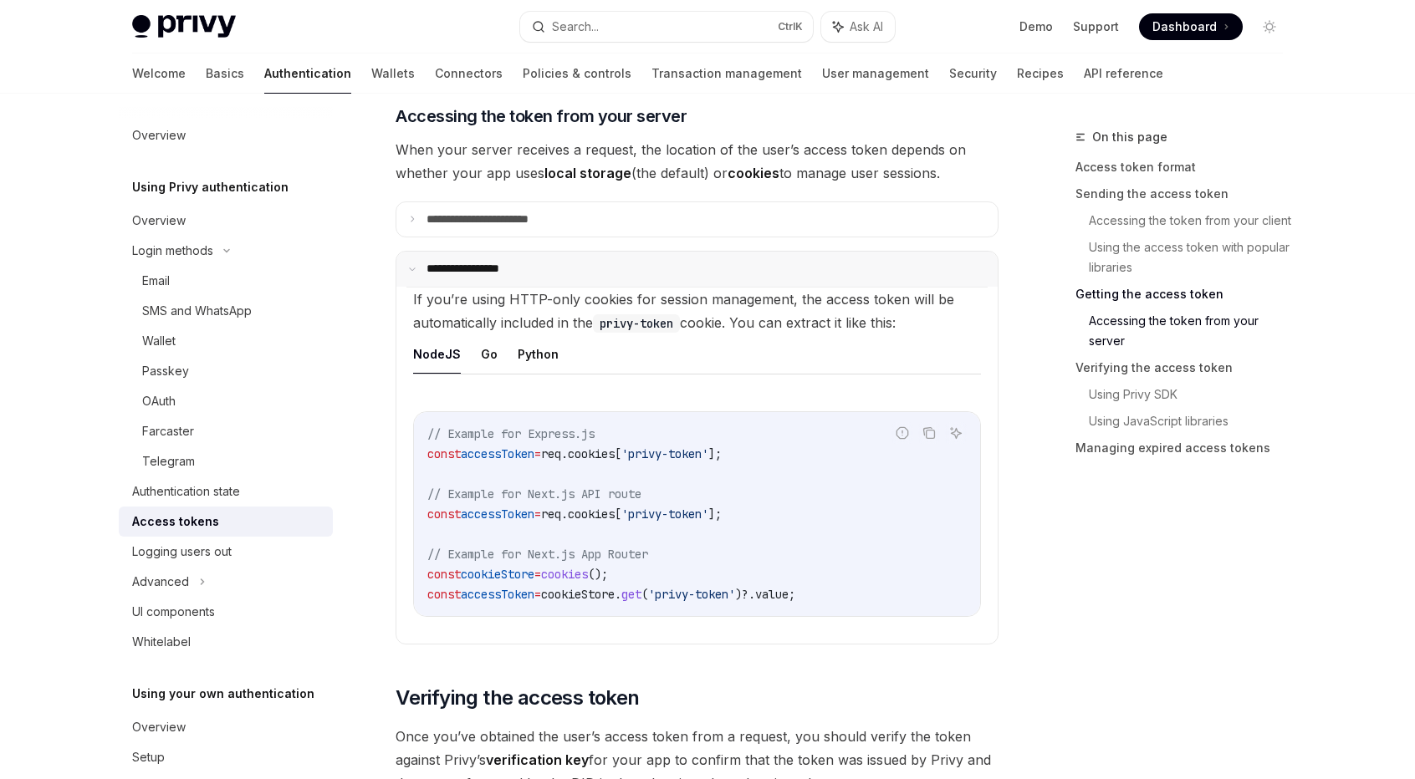
click at [493, 267] on p "**********" at bounding box center [475, 269] width 99 height 15
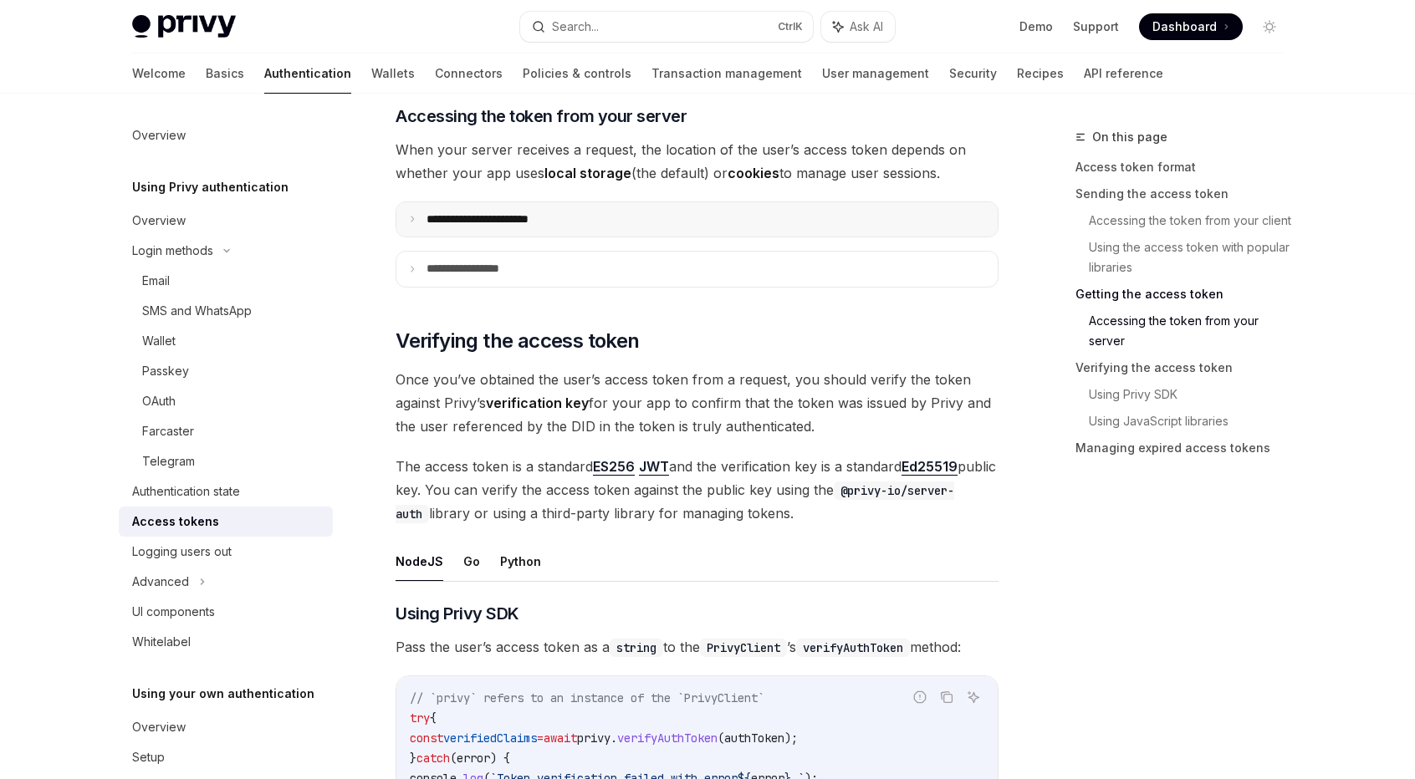
click at [524, 215] on p "**********" at bounding box center [496, 219] width 140 height 15
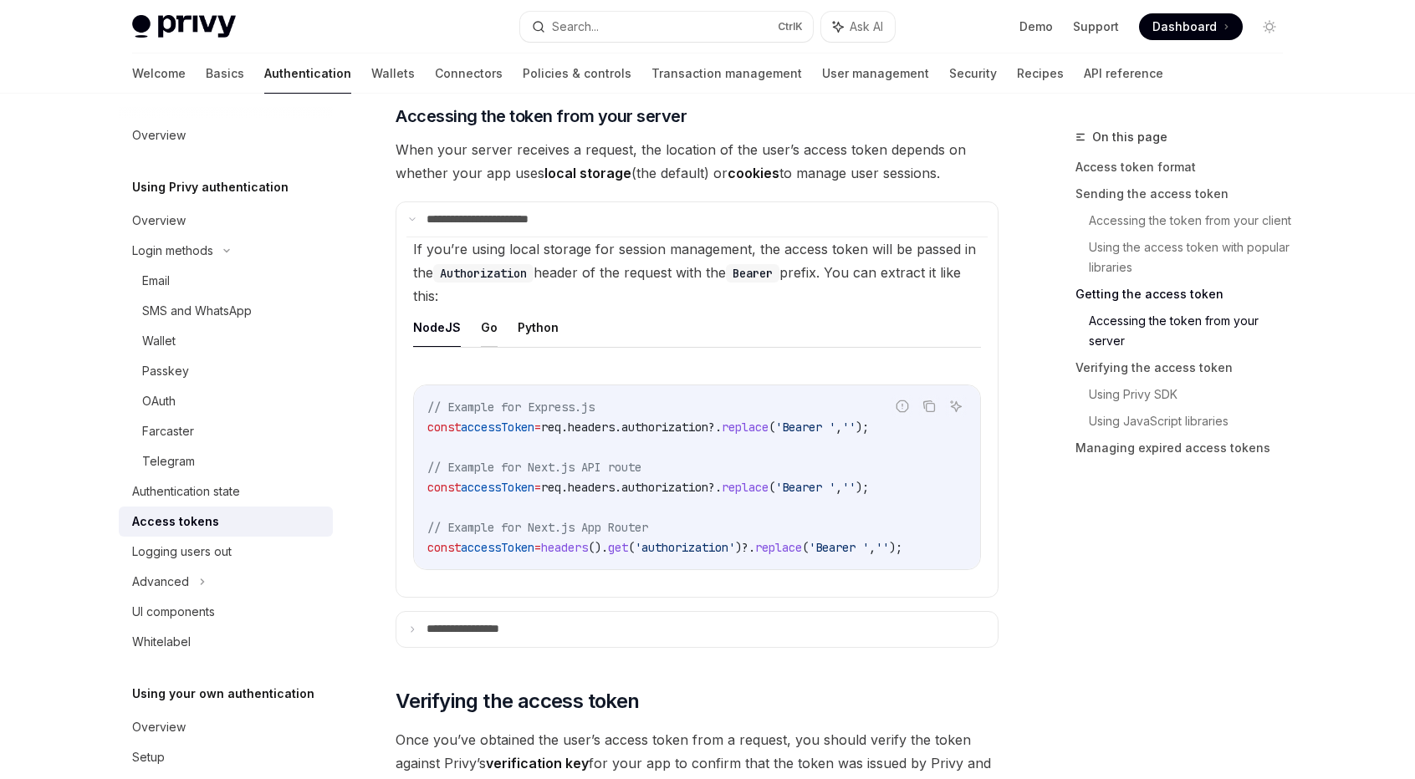
click at [485, 320] on button "Go" at bounding box center [489, 327] width 17 height 39
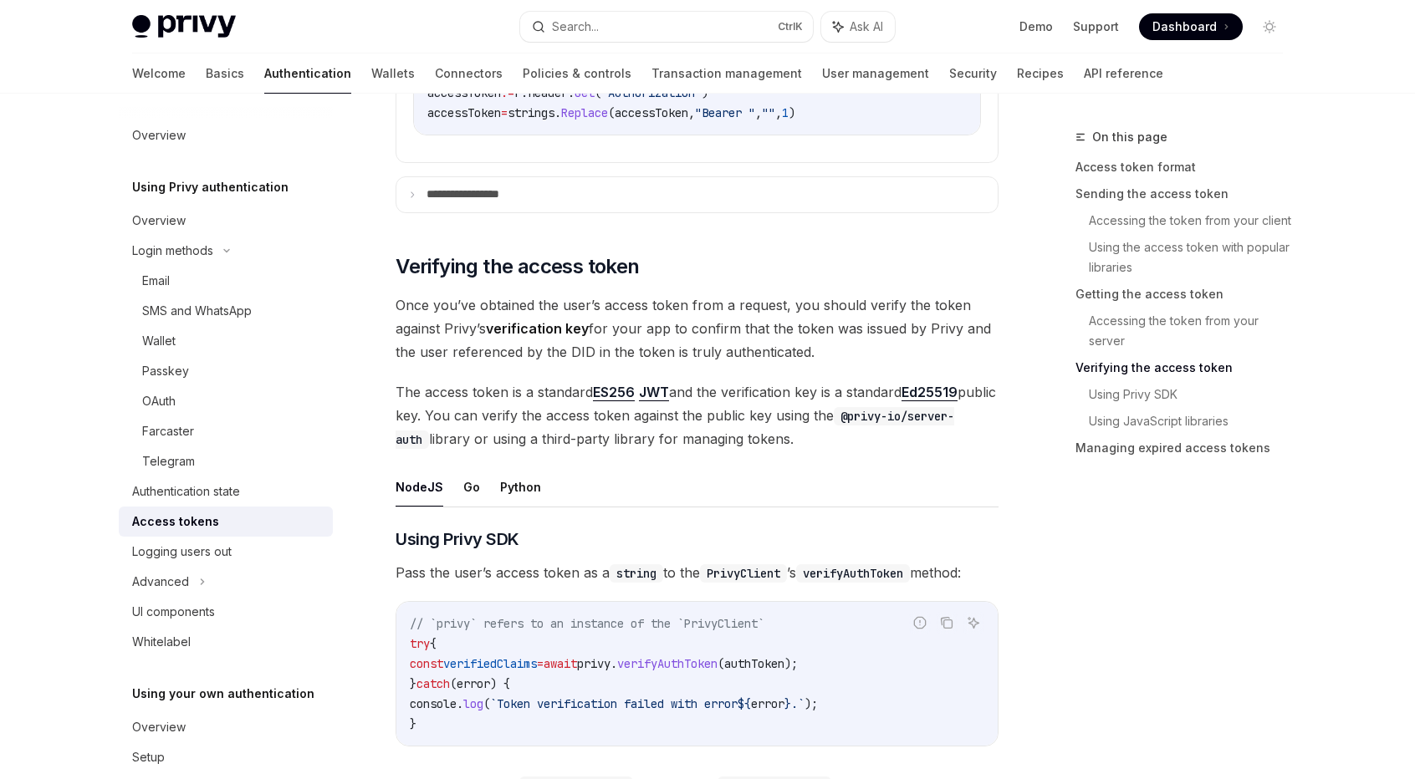
scroll to position [2676, 0]
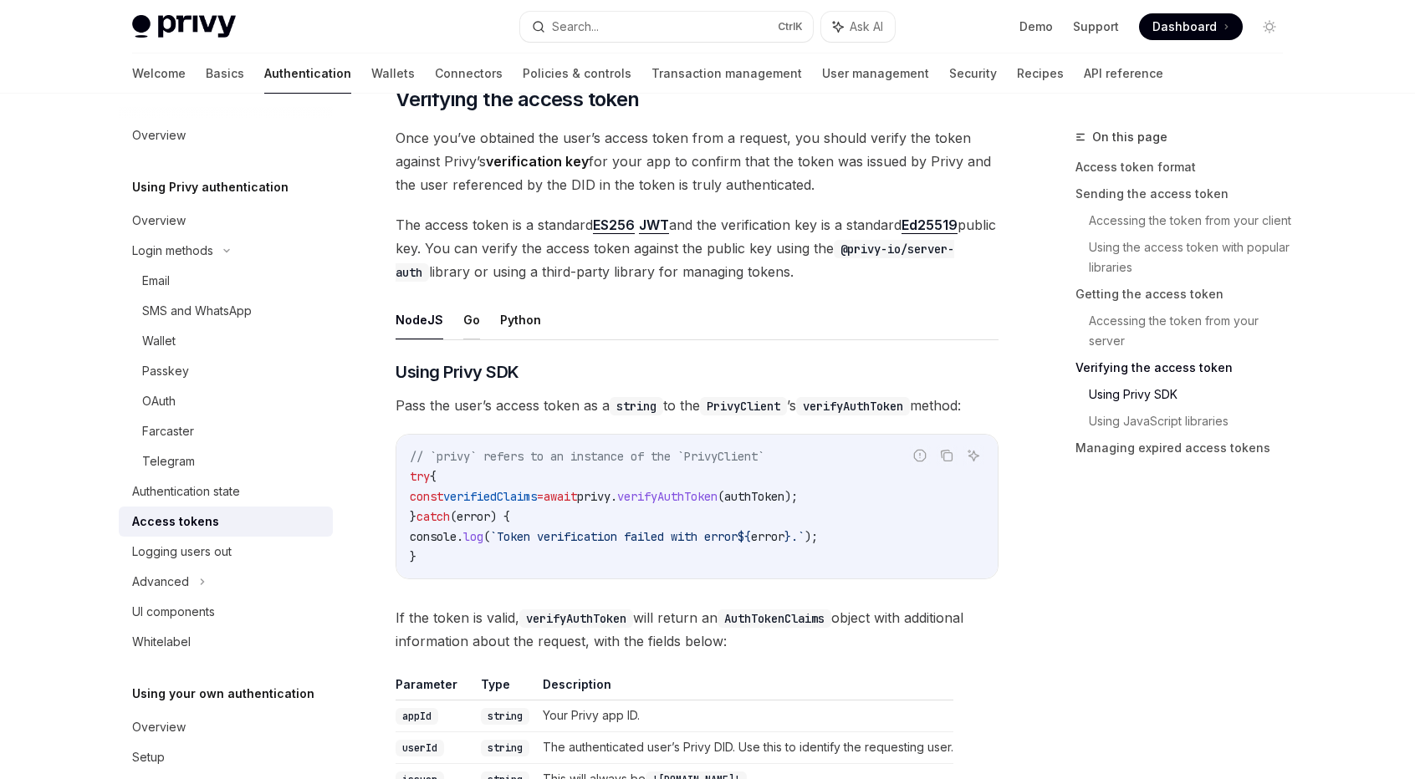
click at [464, 308] on button "Go" at bounding box center [471, 319] width 17 height 39
type textarea "*"
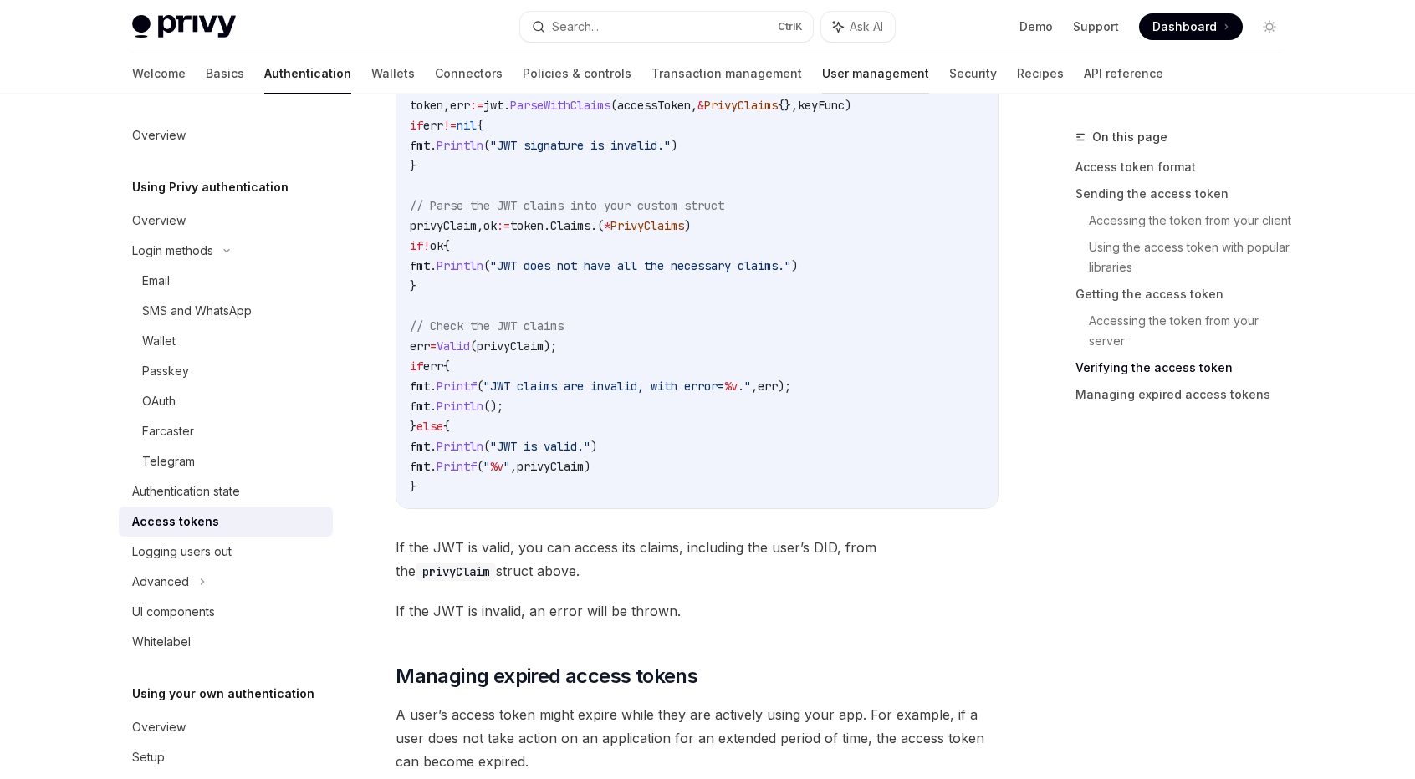
scroll to position [4013, 0]
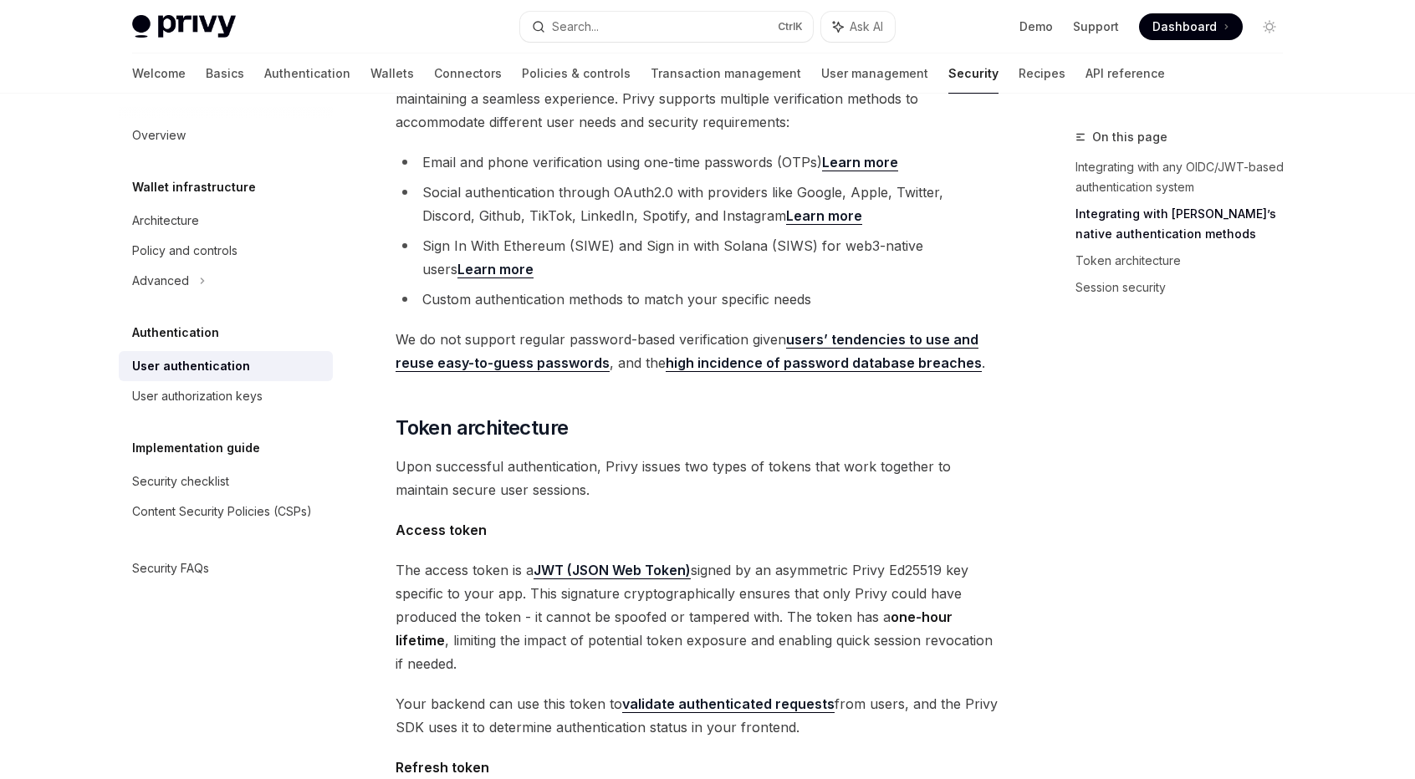
scroll to position [920, 0]
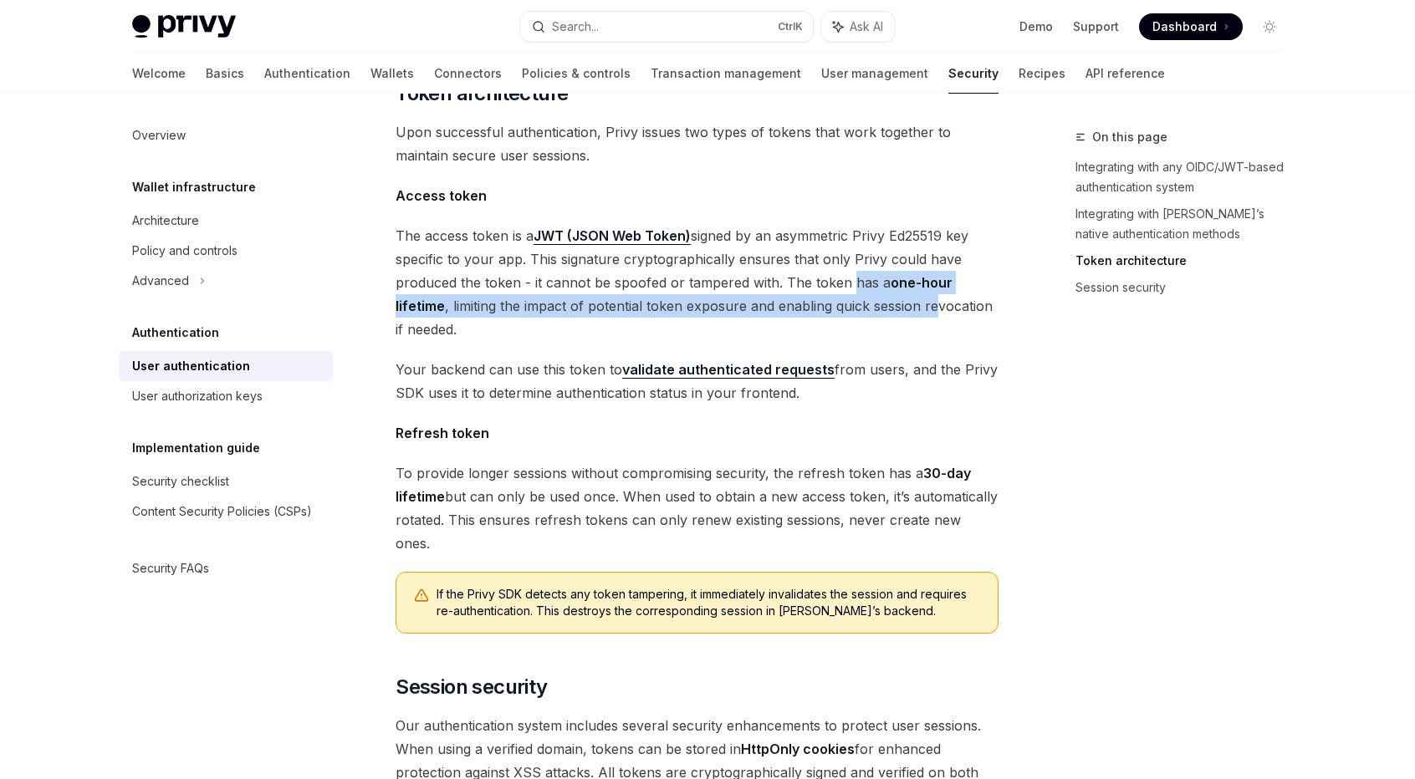
drag, startPoint x: 844, startPoint y: 257, endPoint x: 933, endPoint y: 274, distance: 90.4
click at [933, 274] on span "The access token is a JWT (JSON Web Token) signed by an asymmetric Privy Ed2551…" at bounding box center [696, 282] width 603 height 117
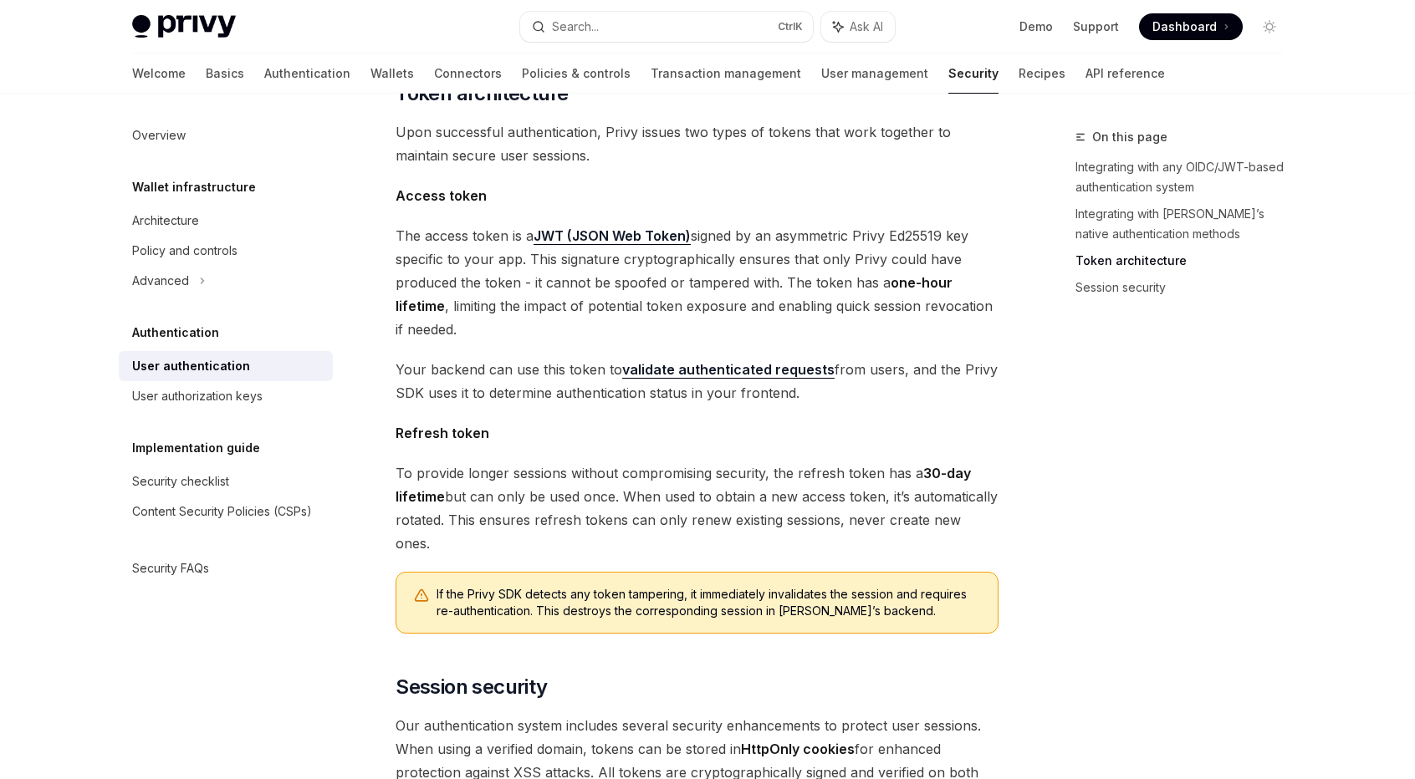
click at [783, 295] on span "The access token is a JWT (JSON Web Token) signed by an asymmetric Privy Ed2551…" at bounding box center [696, 282] width 603 height 117
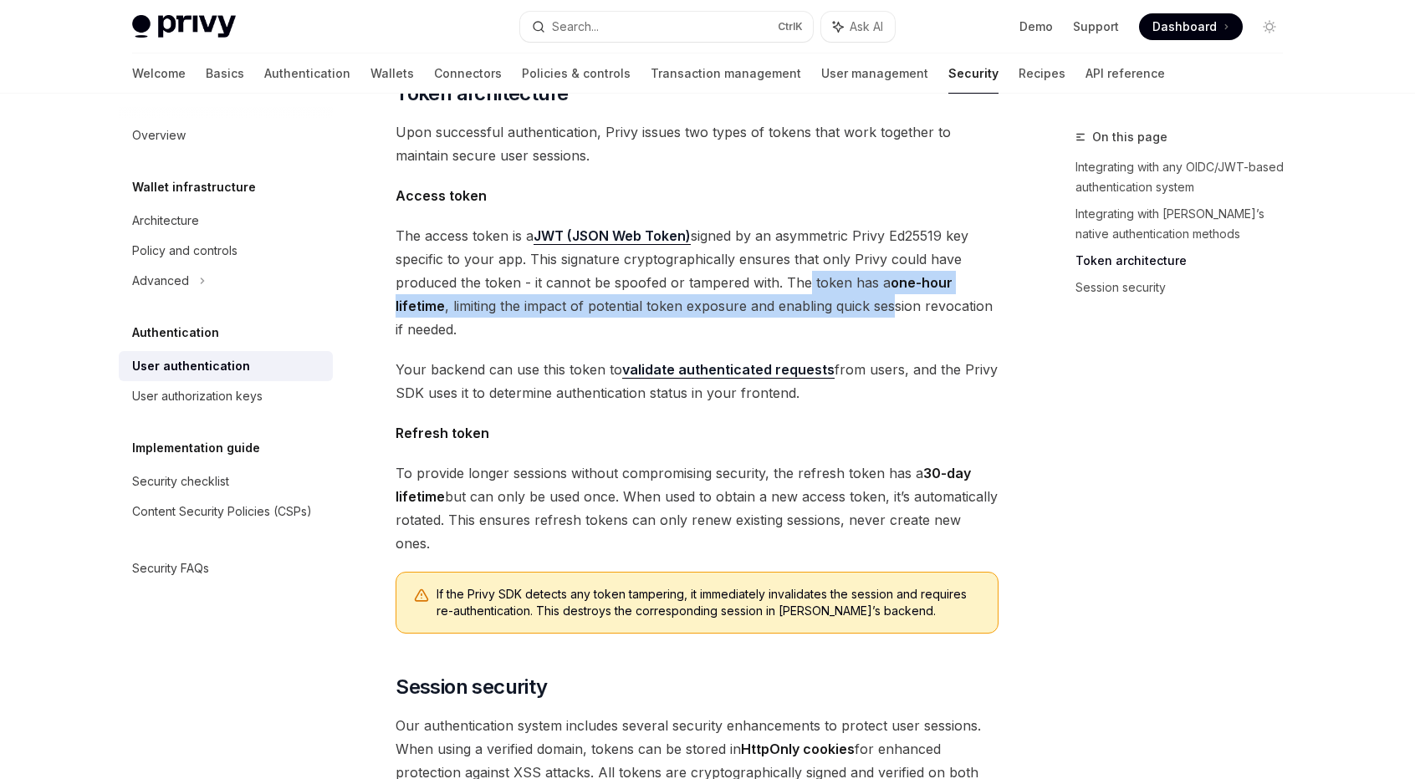
drag, startPoint x: 796, startPoint y: 256, endPoint x: 893, endPoint y: 278, distance: 99.6
click at [893, 278] on span "The access token is a JWT (JSON Web Token) signed by an asymmetric Privy Ed2551…" at bounding box center [696, 282] width 603 height 117
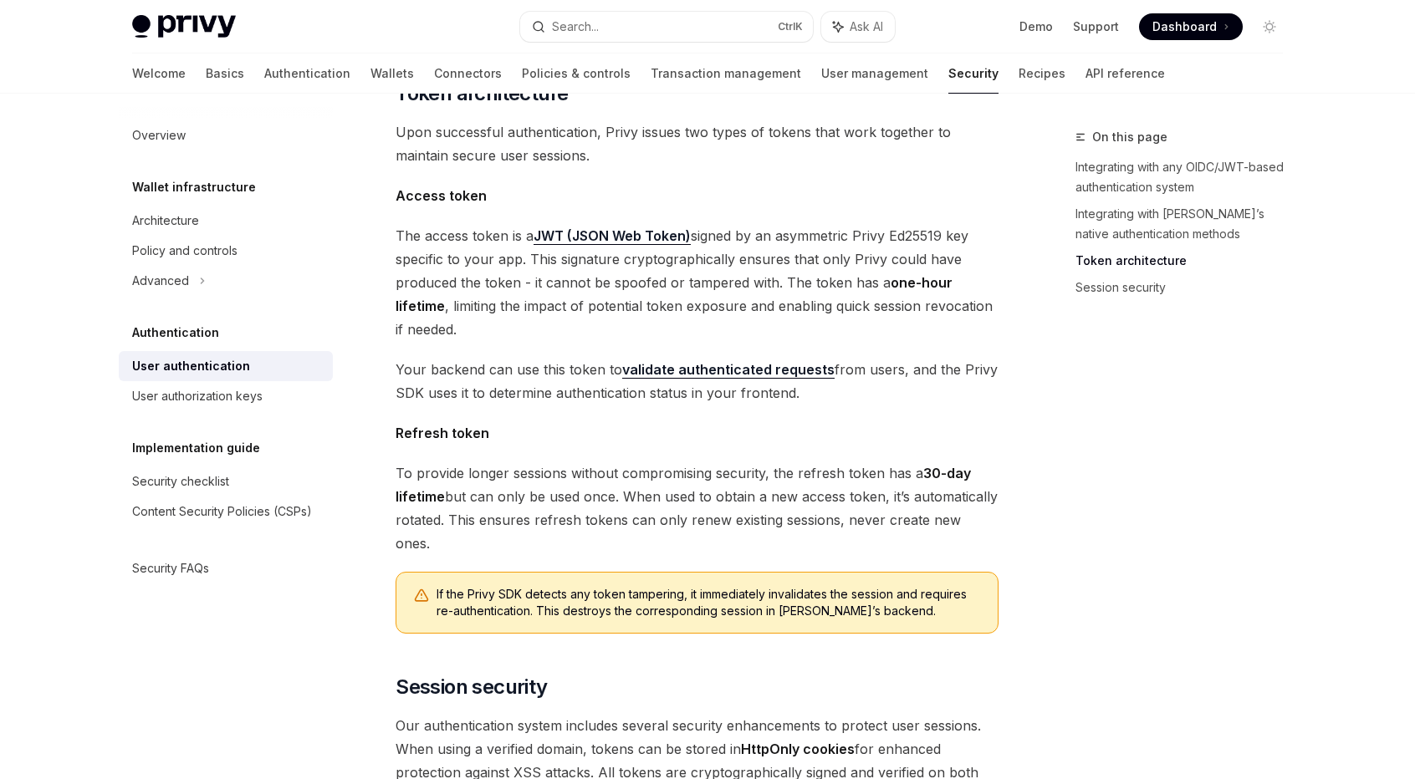
click at [913, 277] on span "The access token is a JWT (JSON Web Token) signed by an asymmetric Privy Ed2551…" at bounding box center [696, 282] width 603 height 117
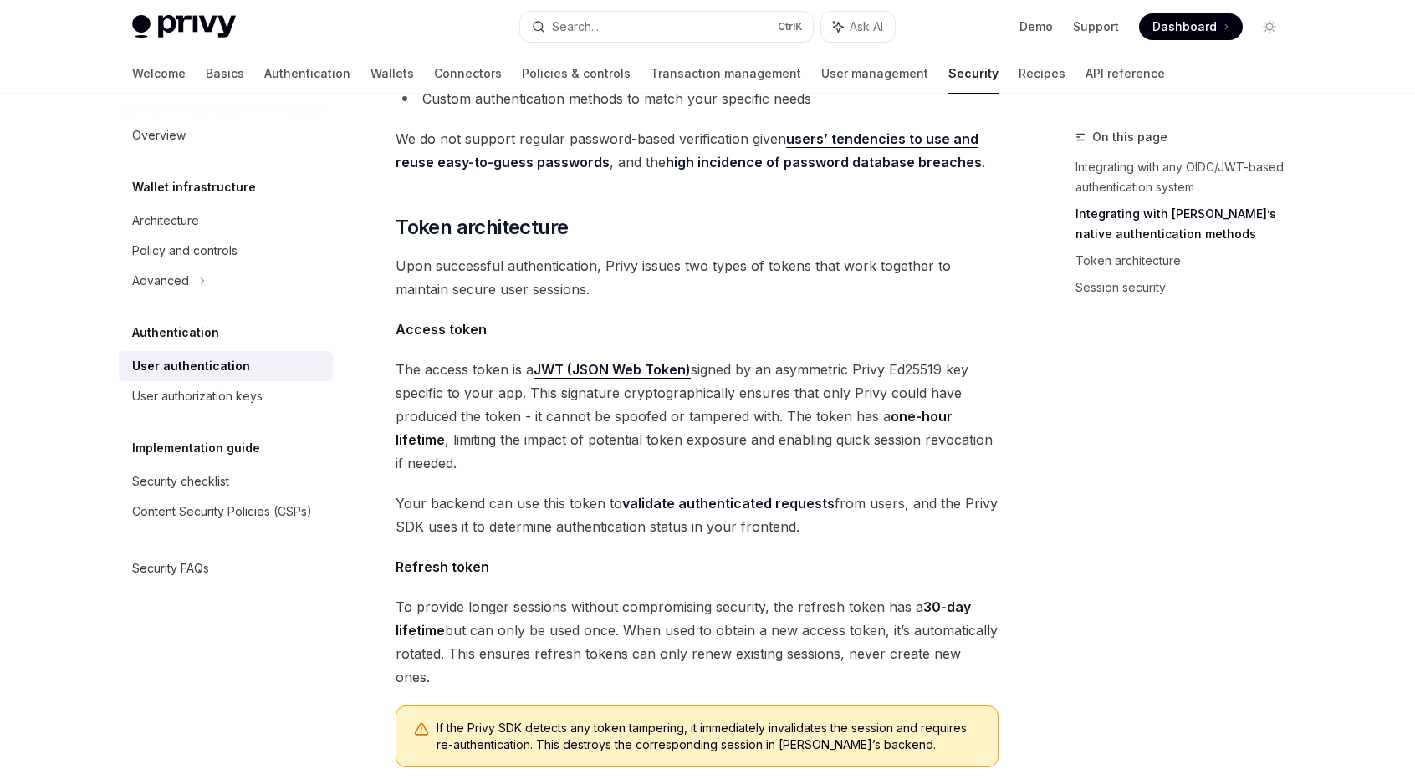
scroll to position [753, 0]
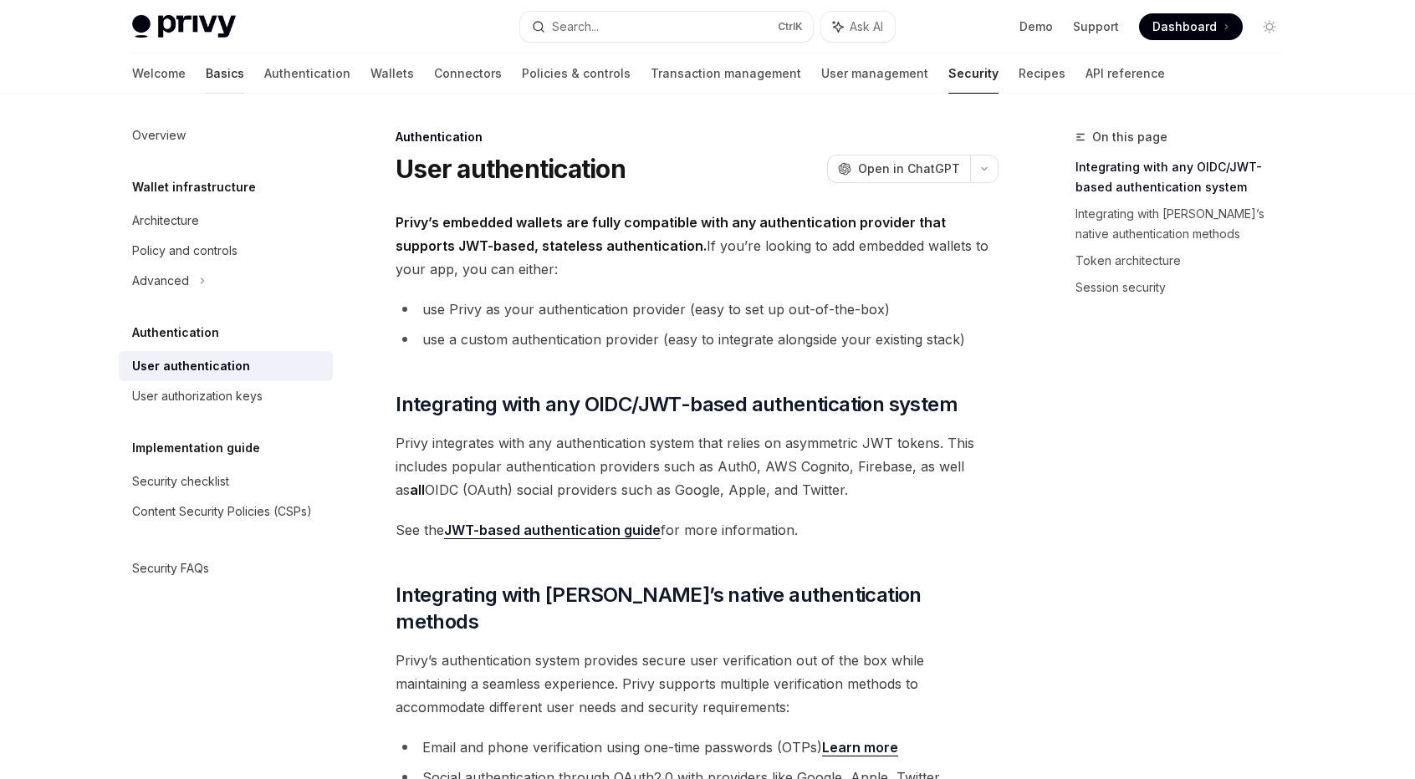
click at [206, 74] on link "Basics" at bounding box center [225, 74] width 38 height 40
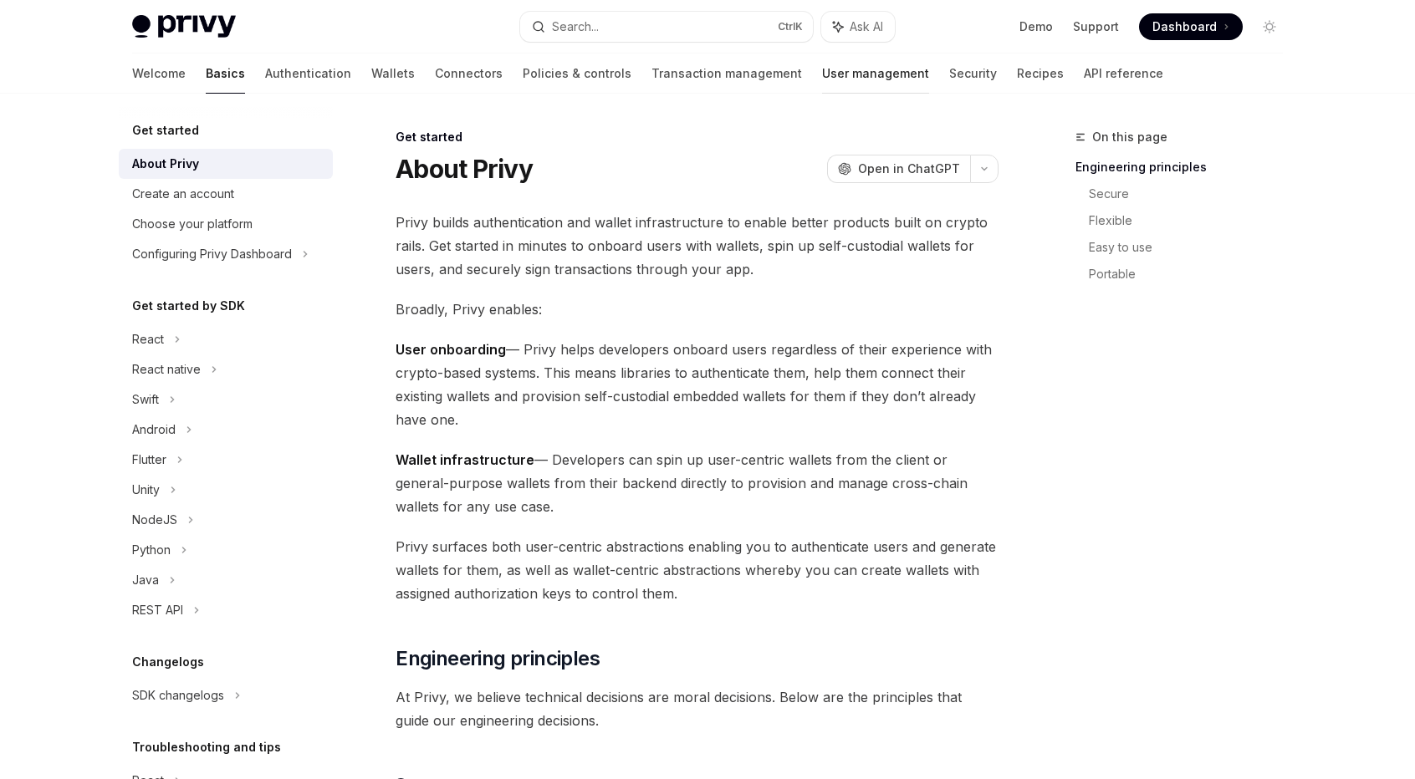
click at [822, 81] on link "User management" at bounding box center [875, 74] width 107 height 40
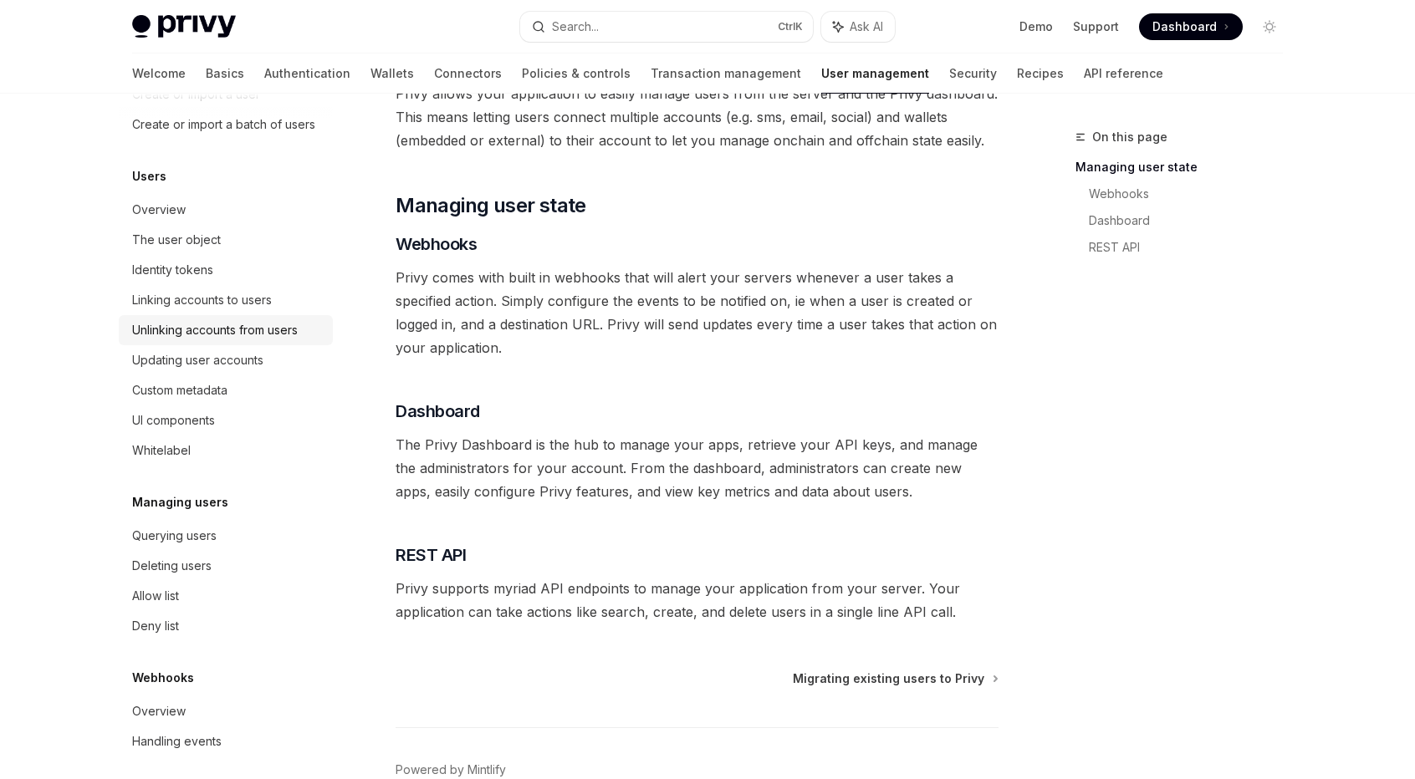
scroll to position [104, 0]
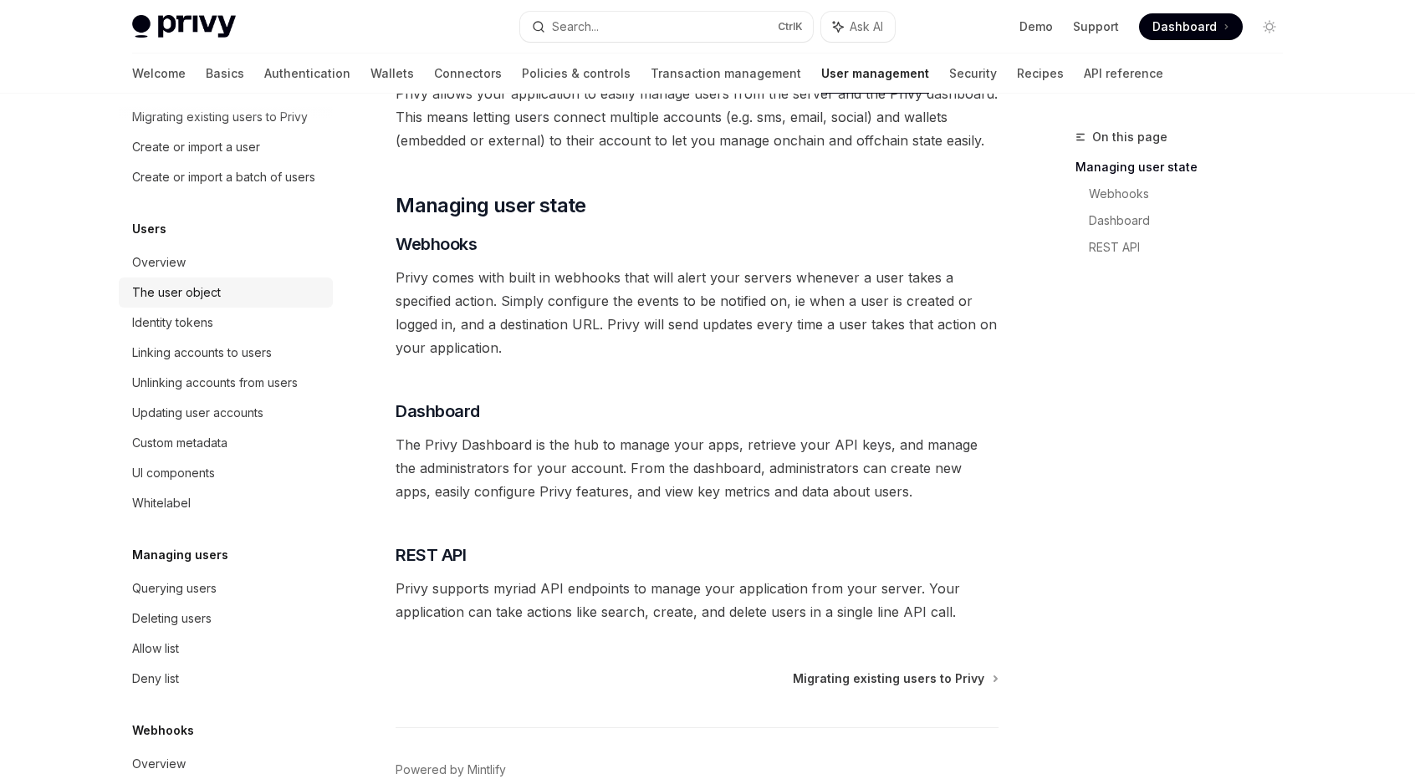
click at [235, 300] on link "The user object" at bounding box center [226, 293] width 214 height 30
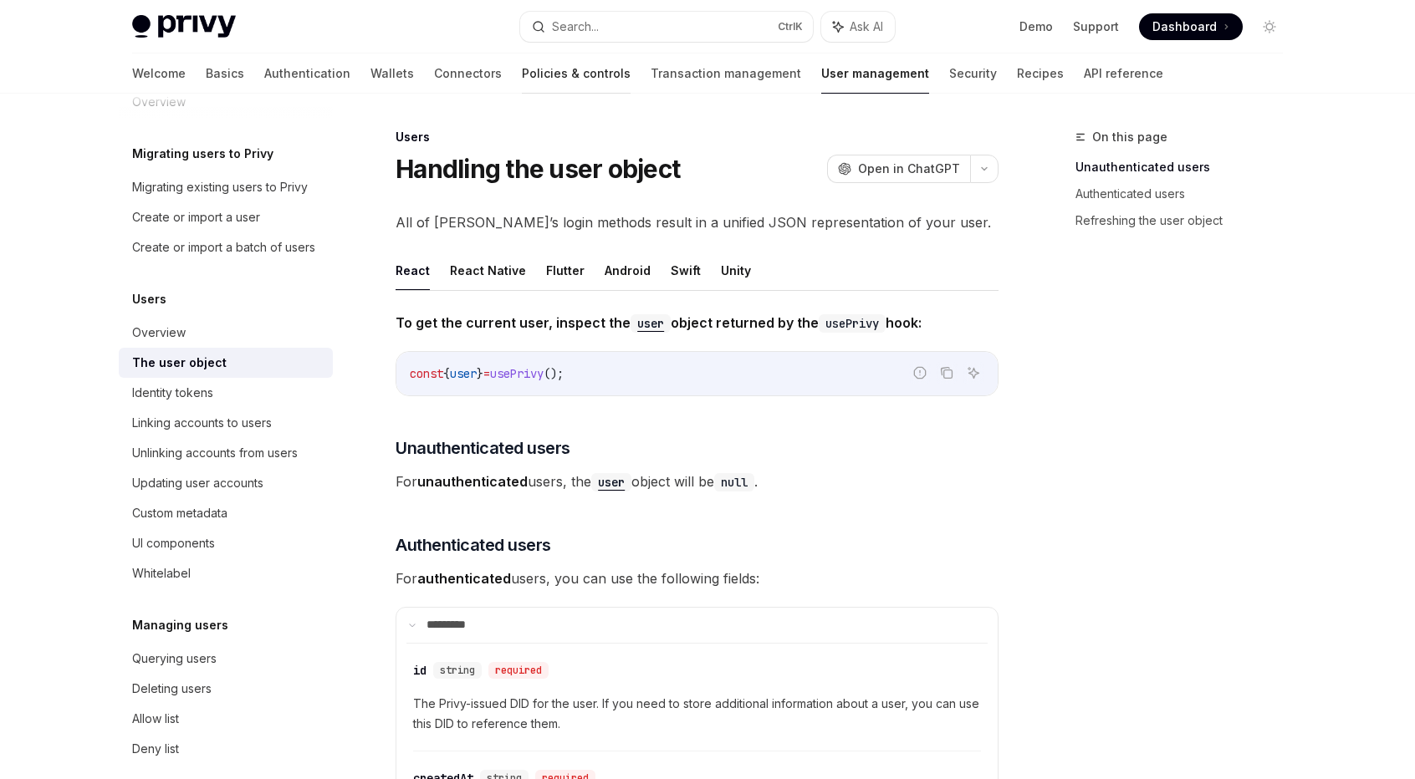
scroll to position [20, 0]
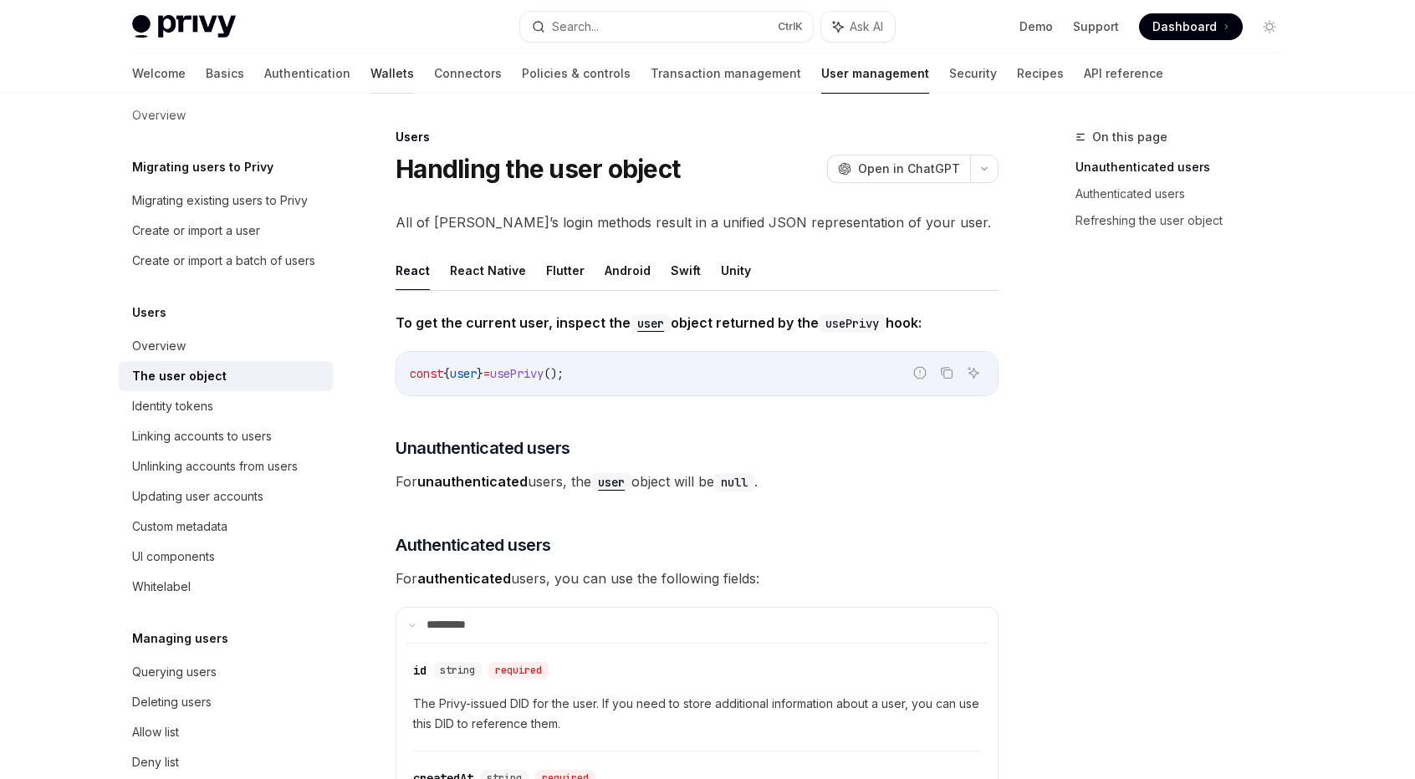
click at [370, 71] on link "Wallets" at bounding box center [391, 74] width 43 height 40
type textarea "*"
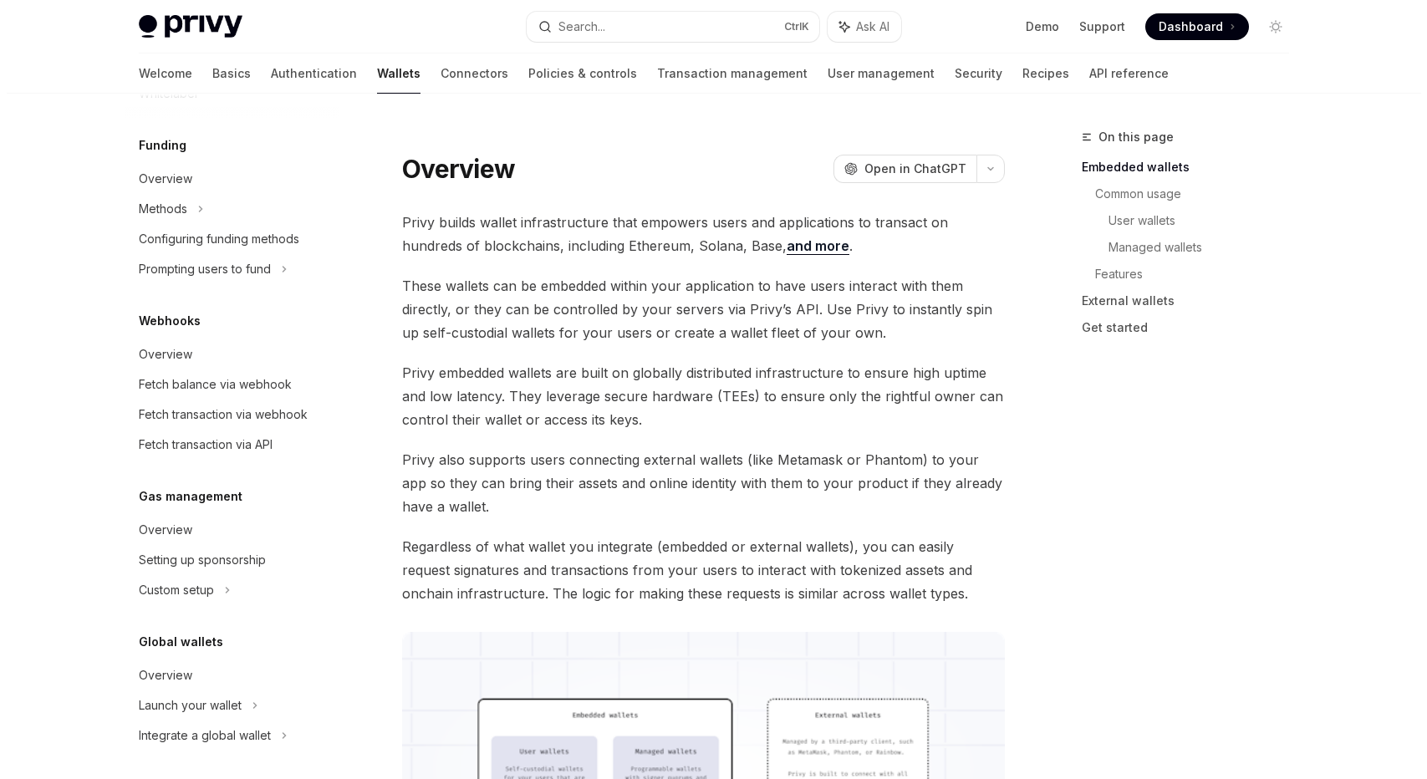
scroll to position [657, 0]
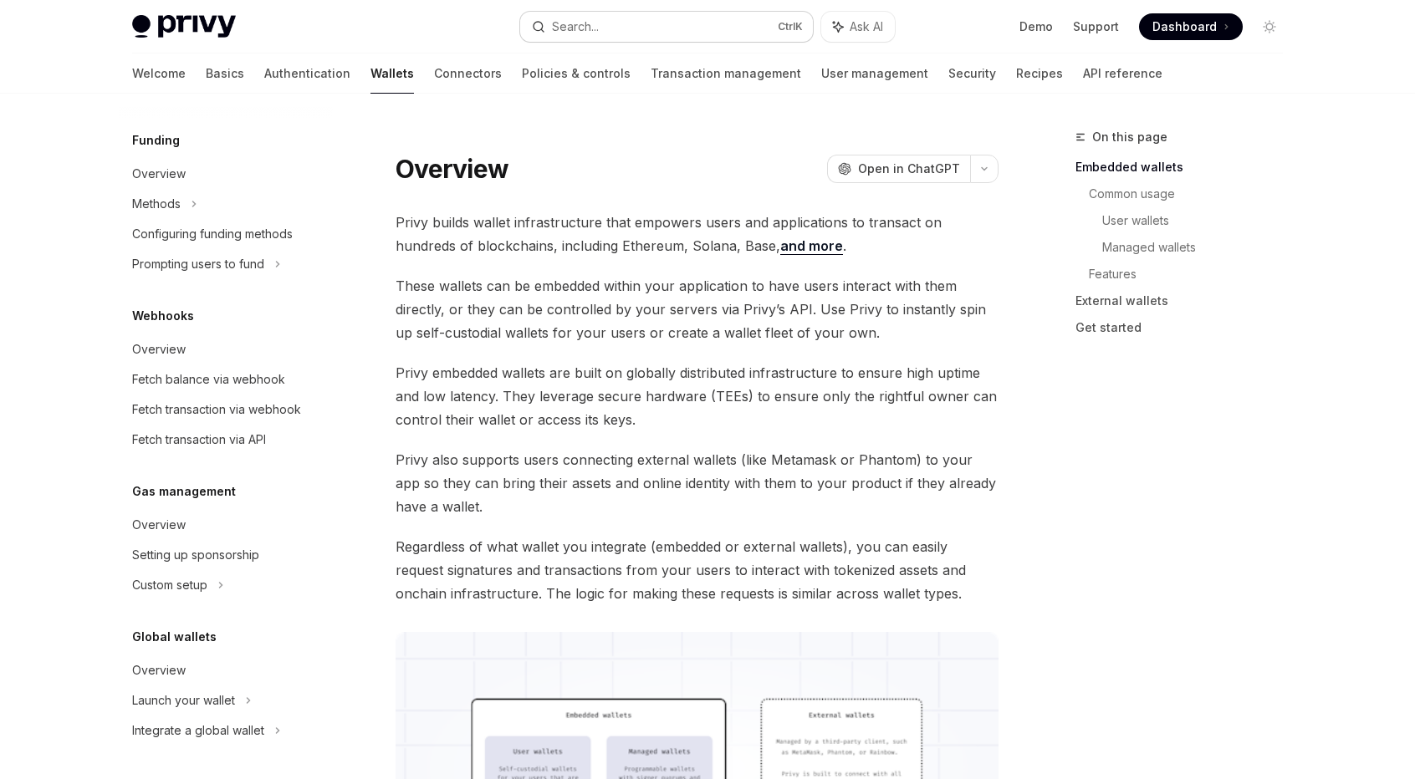
click at [611, 31] on button "Search... Ctrl K" at bounding box center [666, 27] width 293 height 30
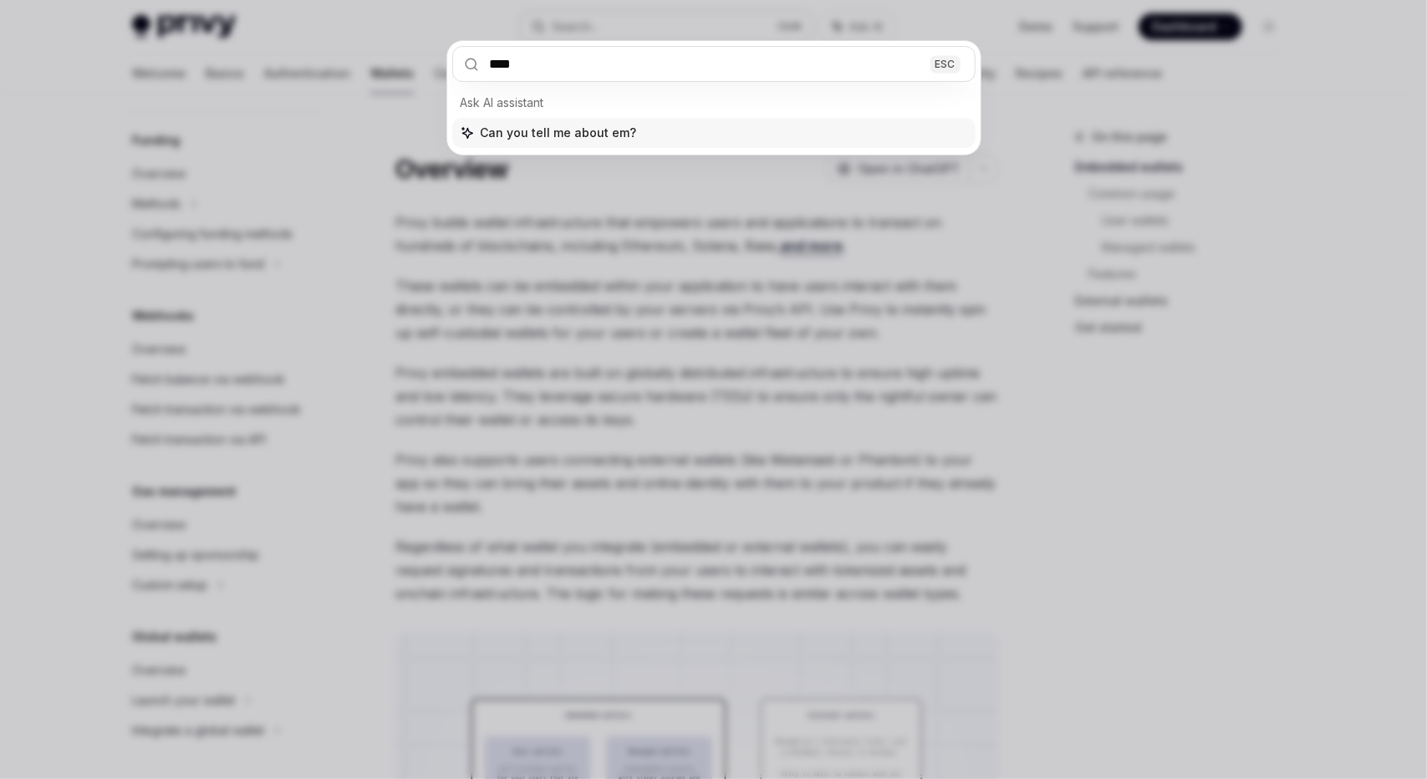
type input "*****"
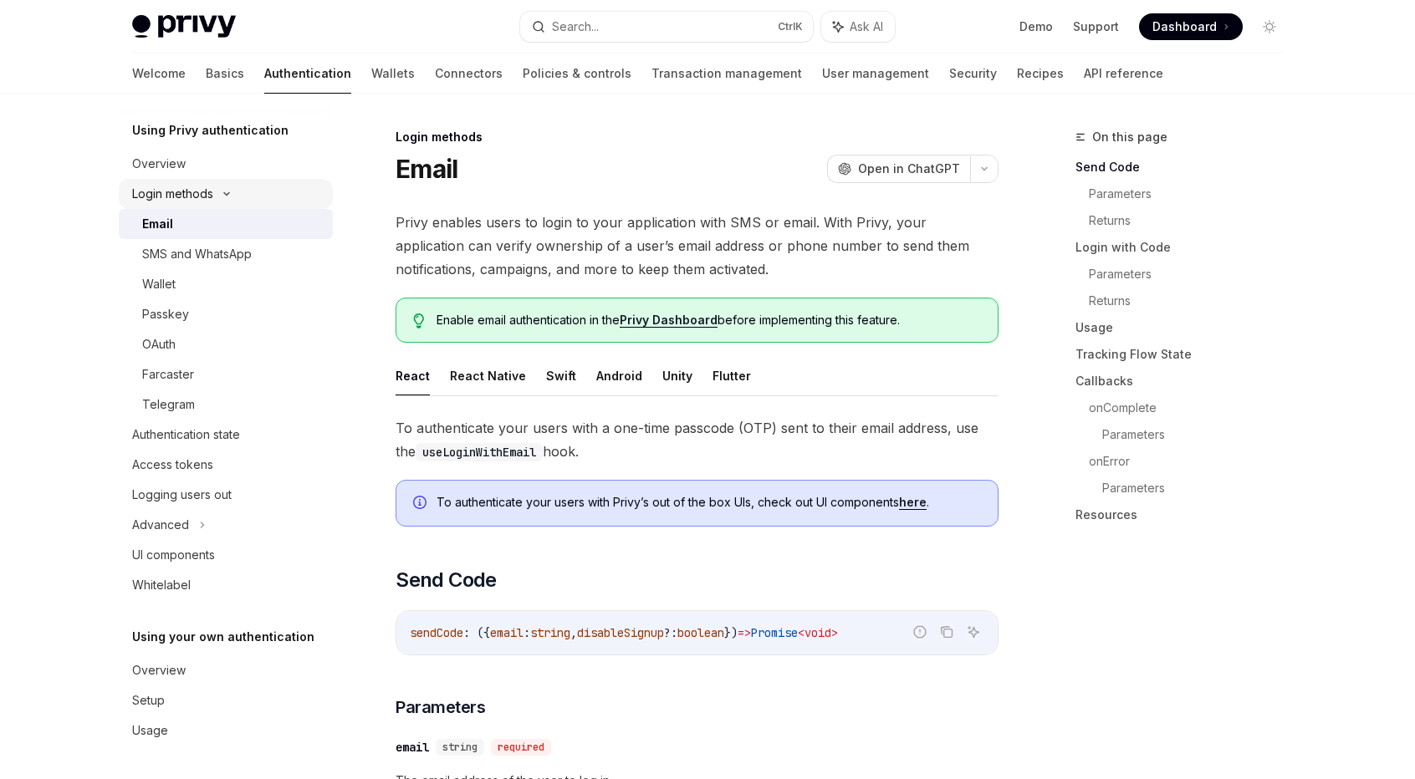
click at [156, 190] on div "Login methods" at bounding box center [172, 194] width 81 height 20
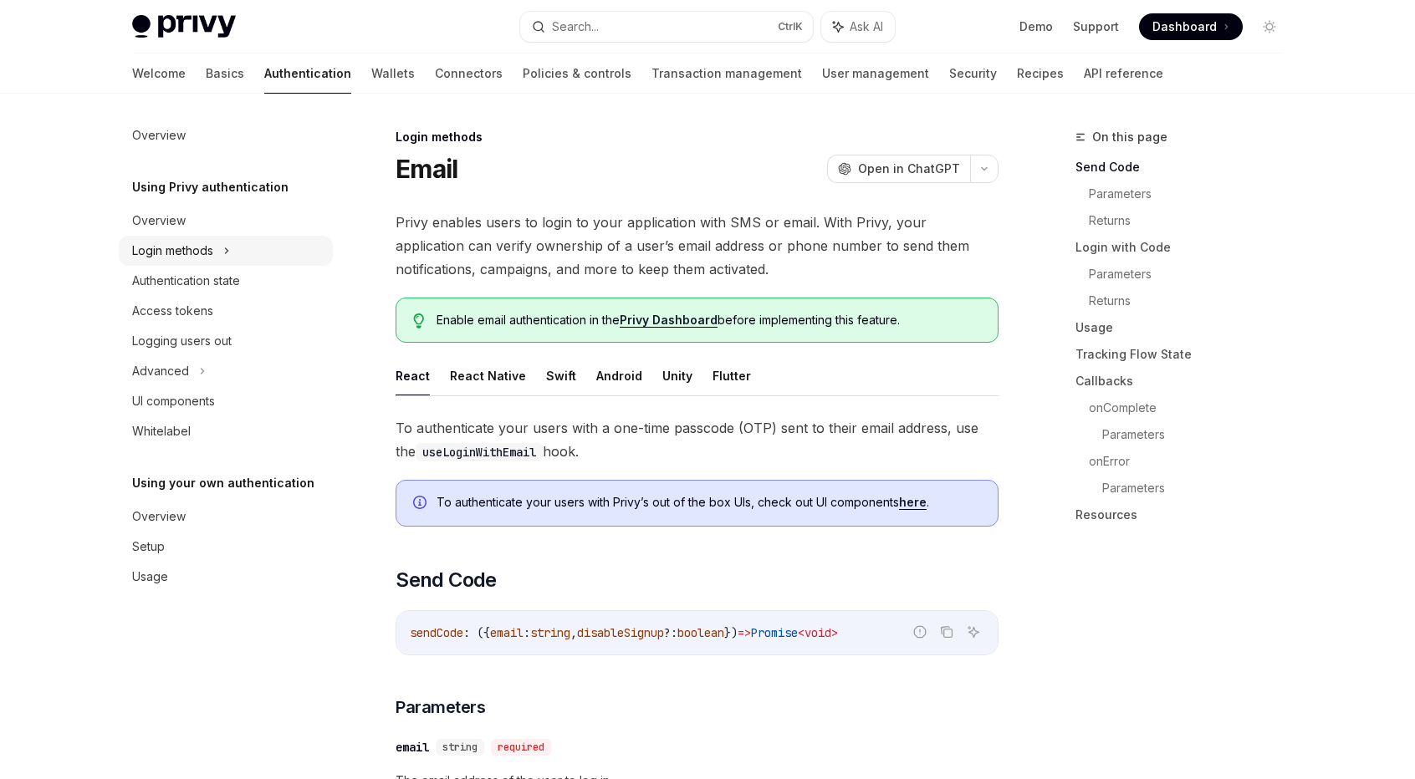
click at [193, 245] on div "Login methods" at bounding box center [172, 251] width 81 height 20
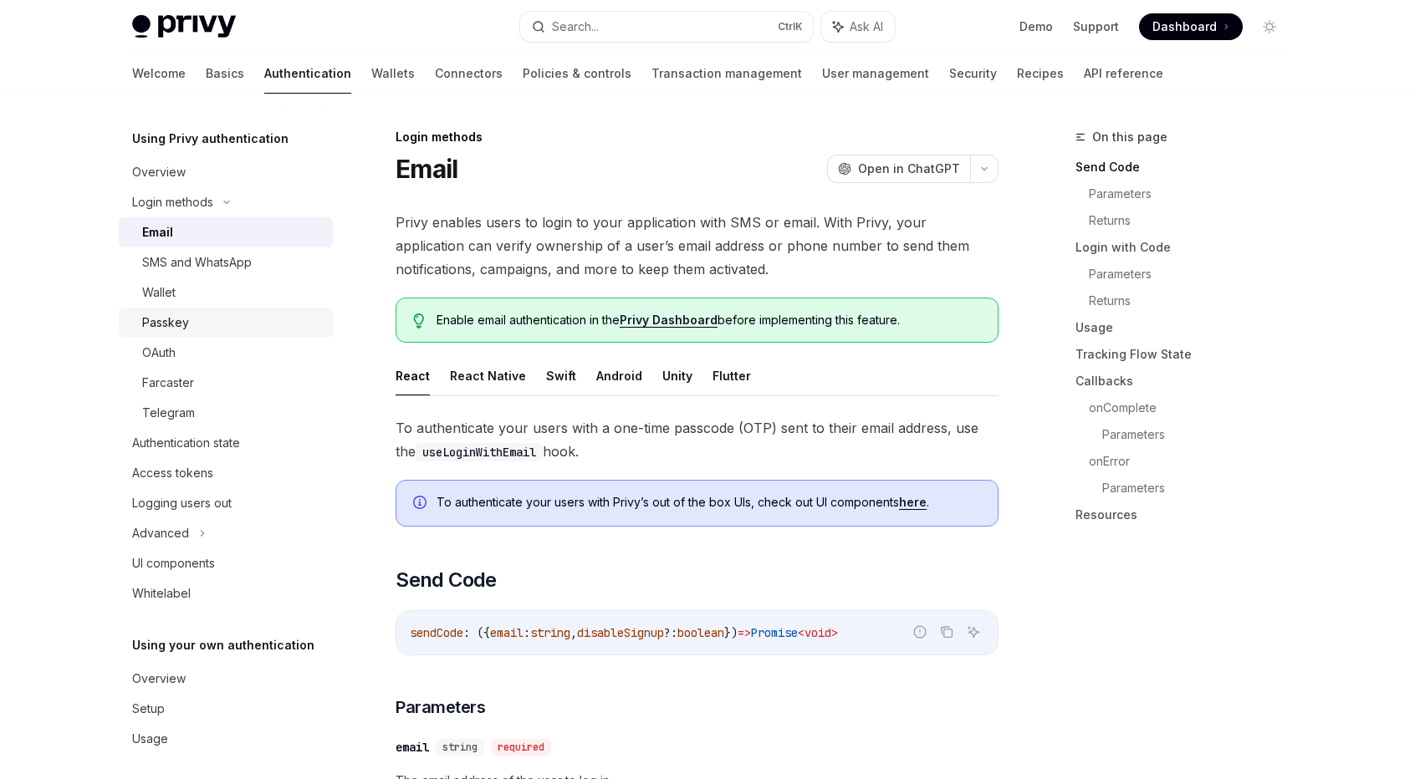
scroll to position [57, 0]
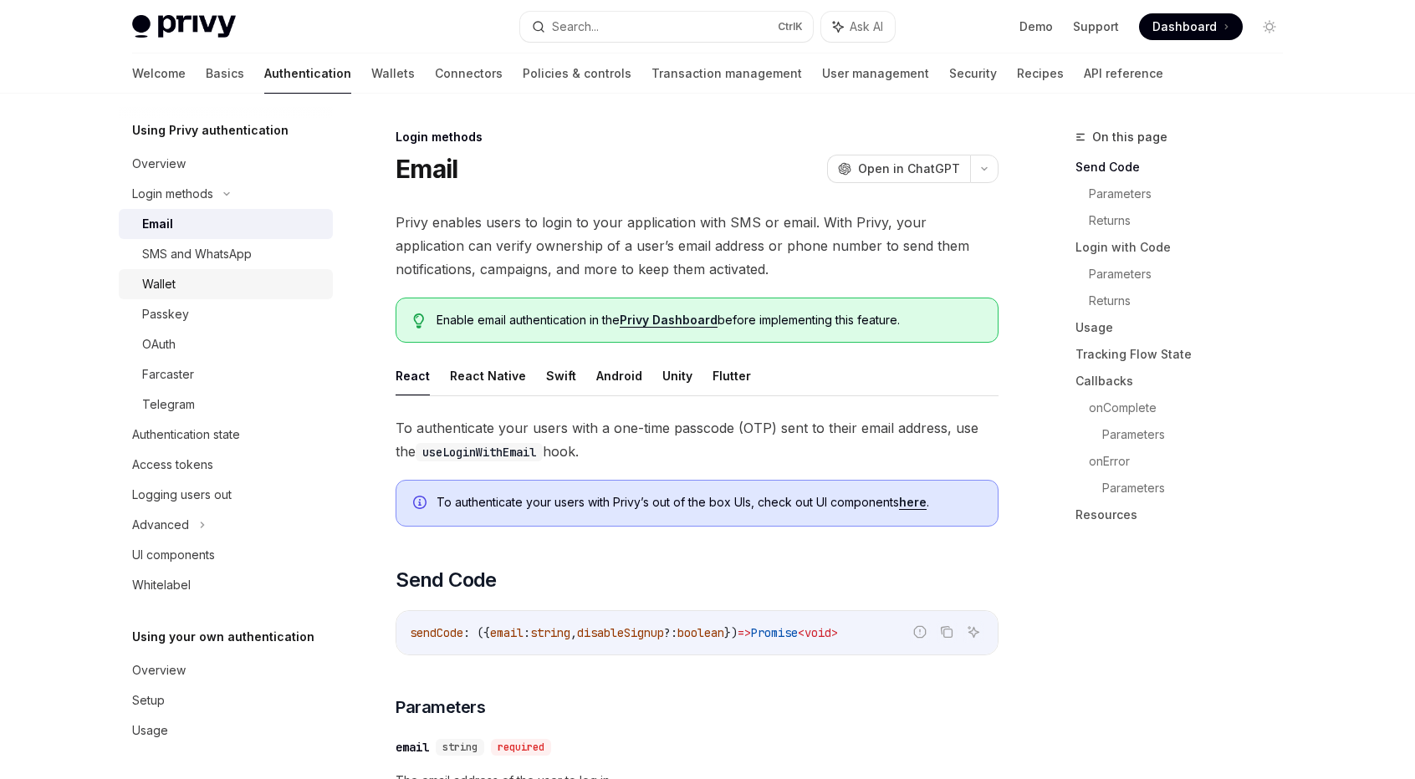
click at [221, 280] on div "Wallet" at bounding box center [232, 284] width 181 height 20
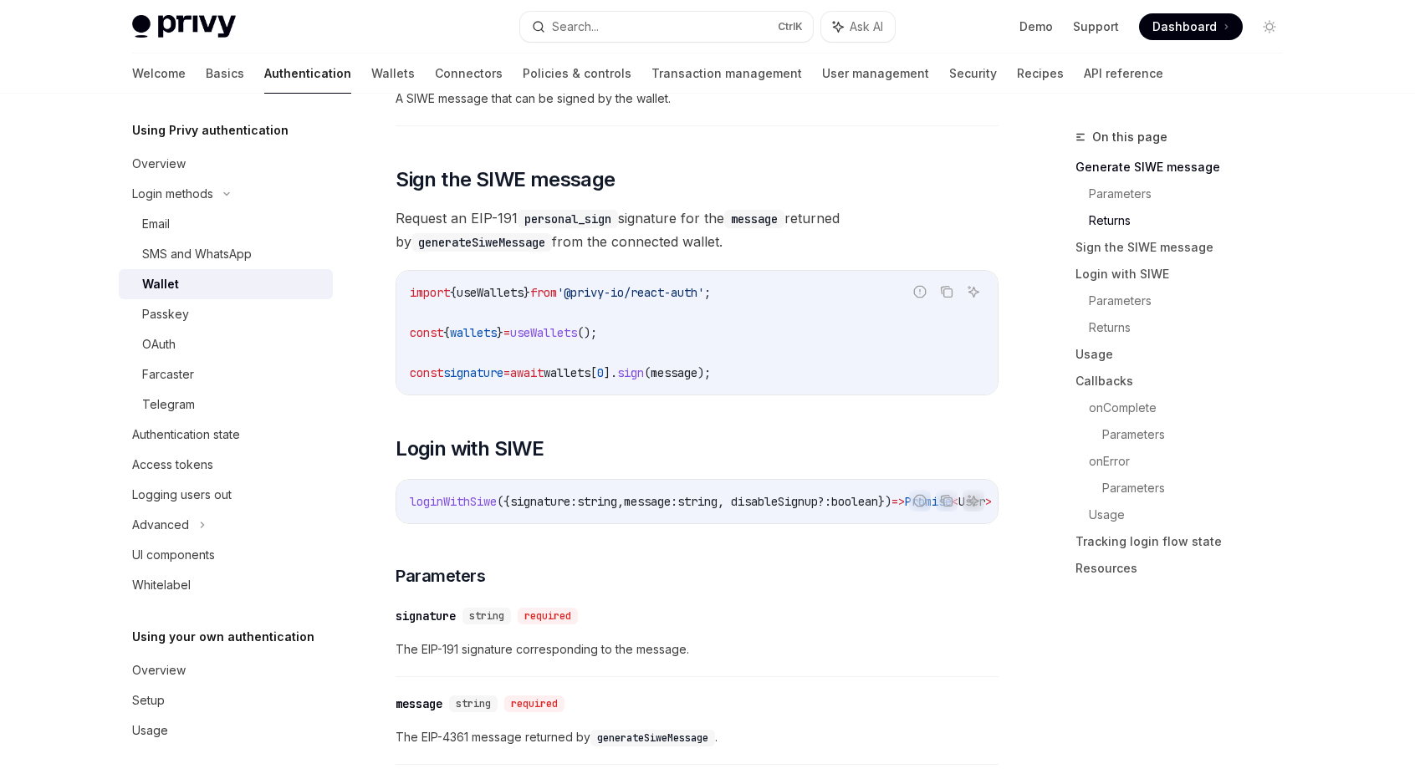
scroll to position [1087, 0]
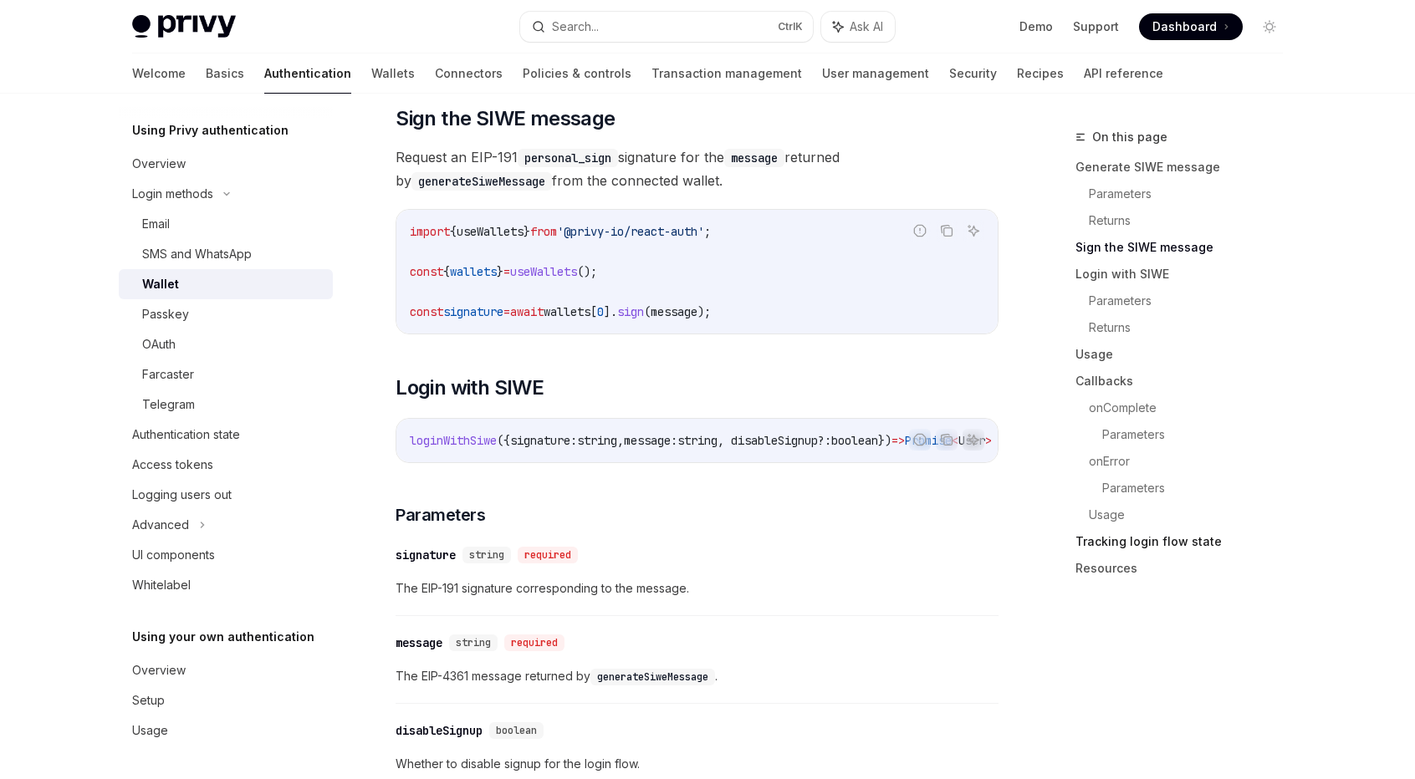
click at [1171, 539] on link "Tracking login flow state" at bounding box center [1185, 541] width 221 height 27
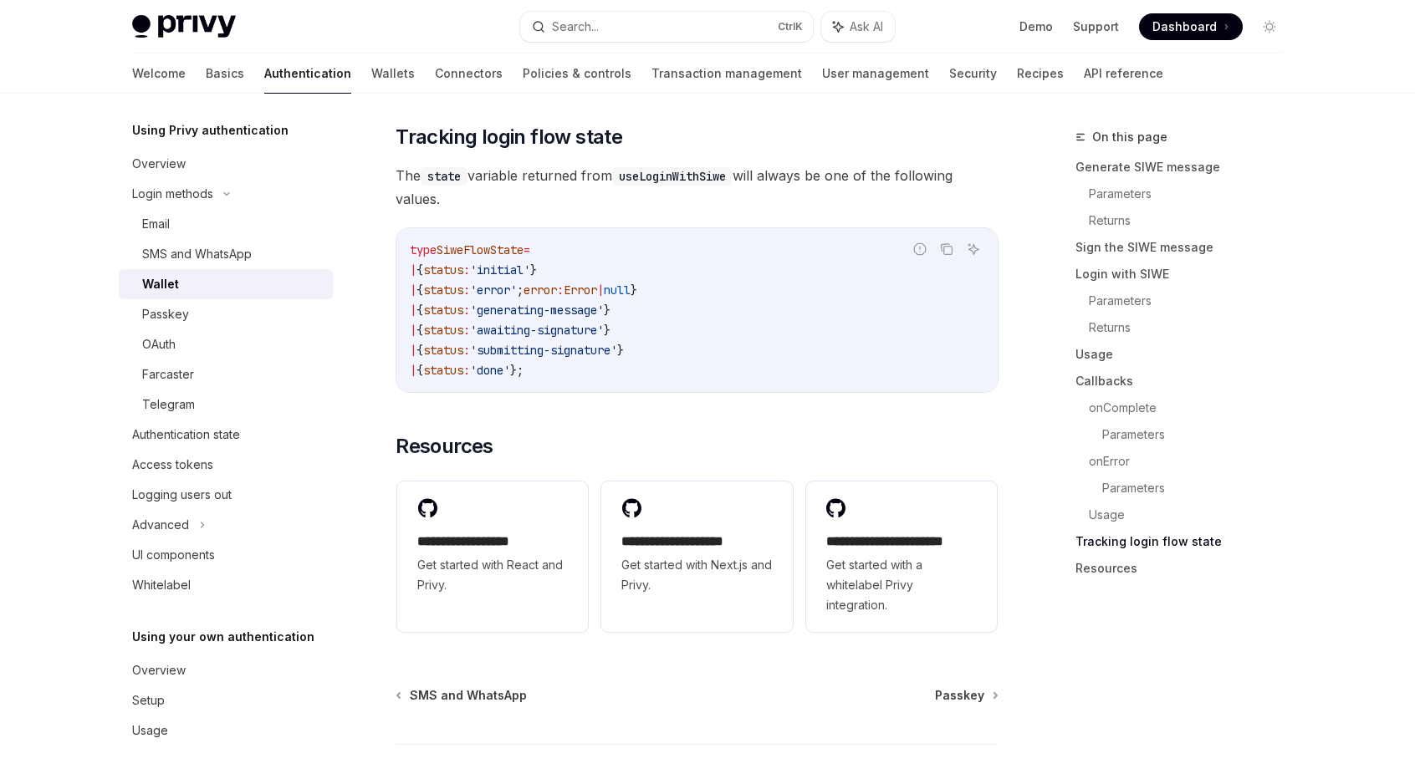
scroll to position [4176, 0]
click at [226, 430] on div "Authentication state" at bounding box center [186, 435] width 108 height 20
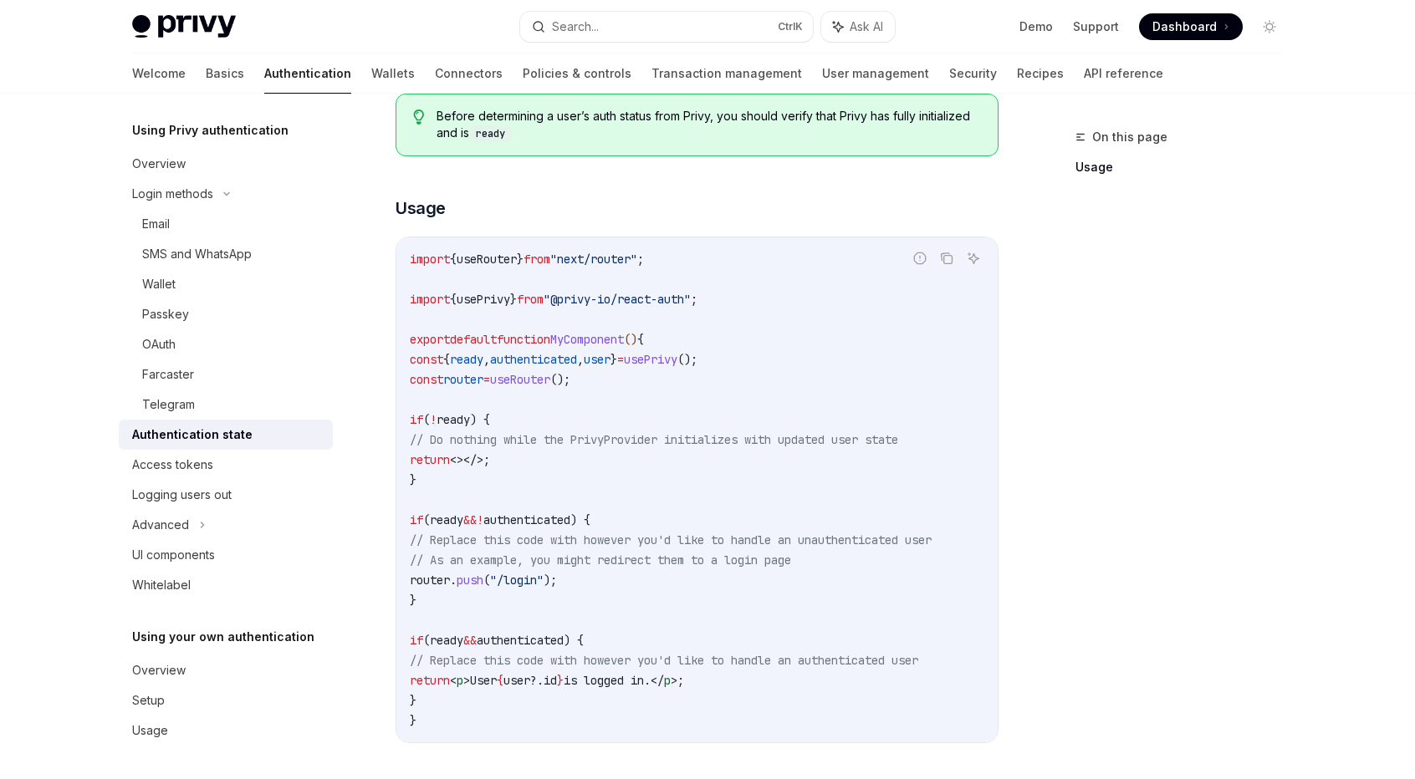
scroll to position [502, 0]
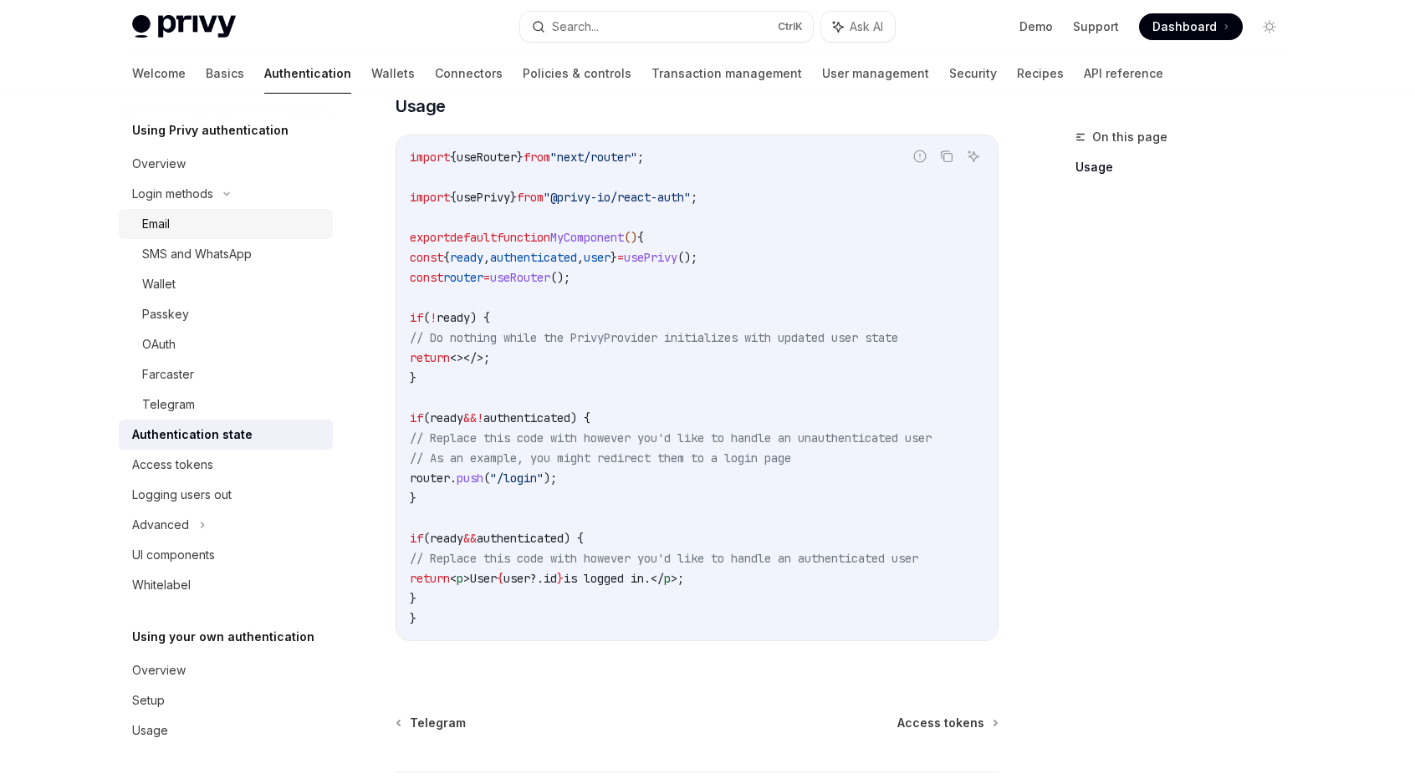
click at [179, 229] on div "Email" at bounding box center [232, 224] width 181 height 20
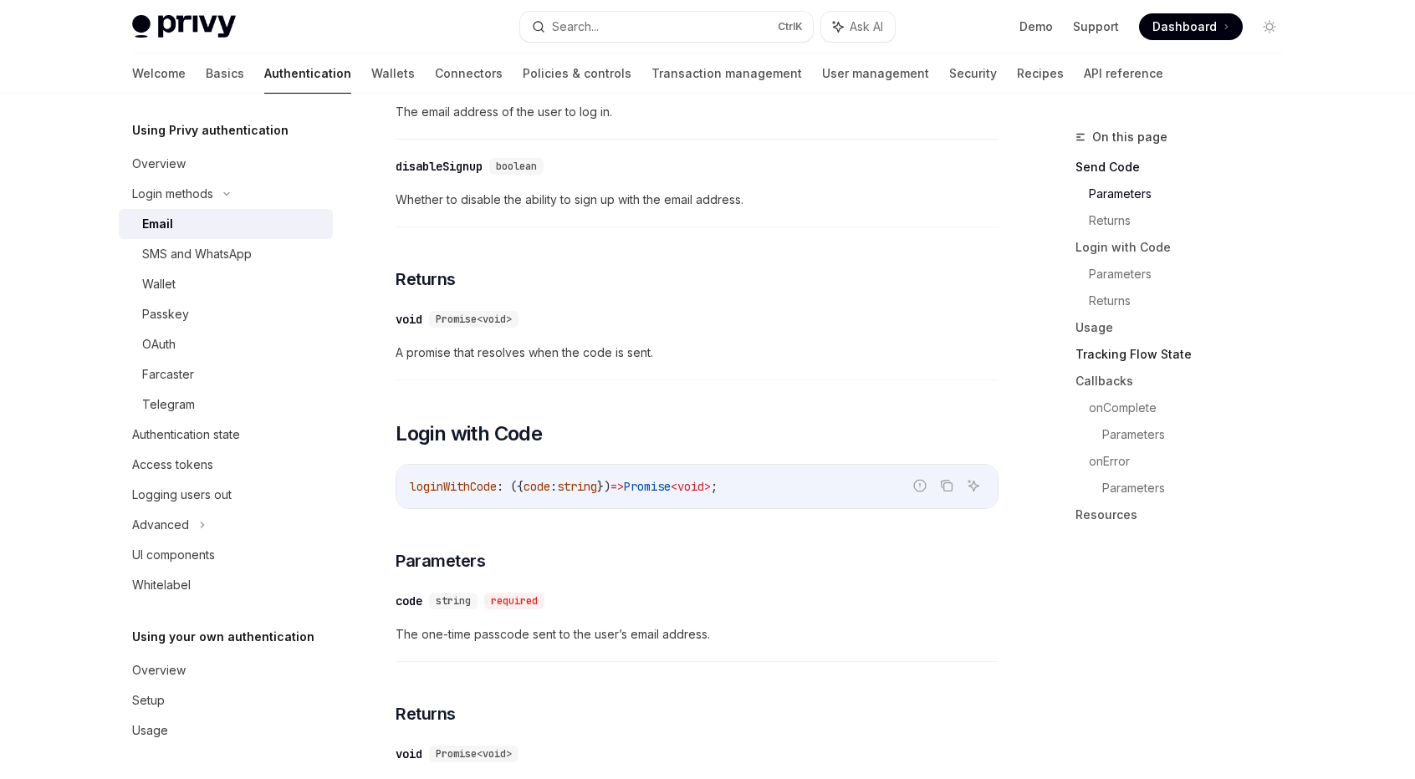
click at [1169, 348] on link "Tracking Flow State" at bounding box center [1185, 354] width 221 height 27
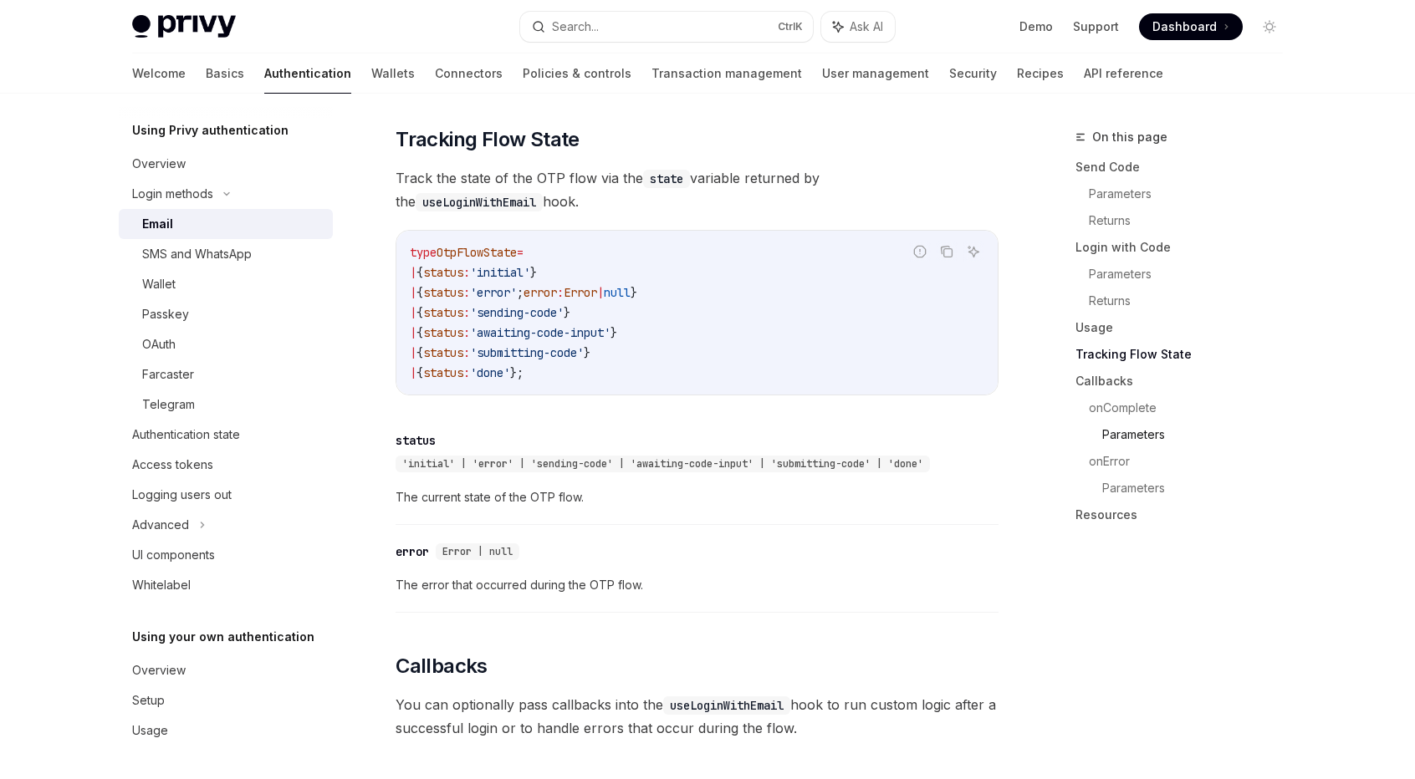
scroll to position [1849, 0]
click at [176, 277] on div "Wallet" at bounding box center [232, 284] width 181 height 20
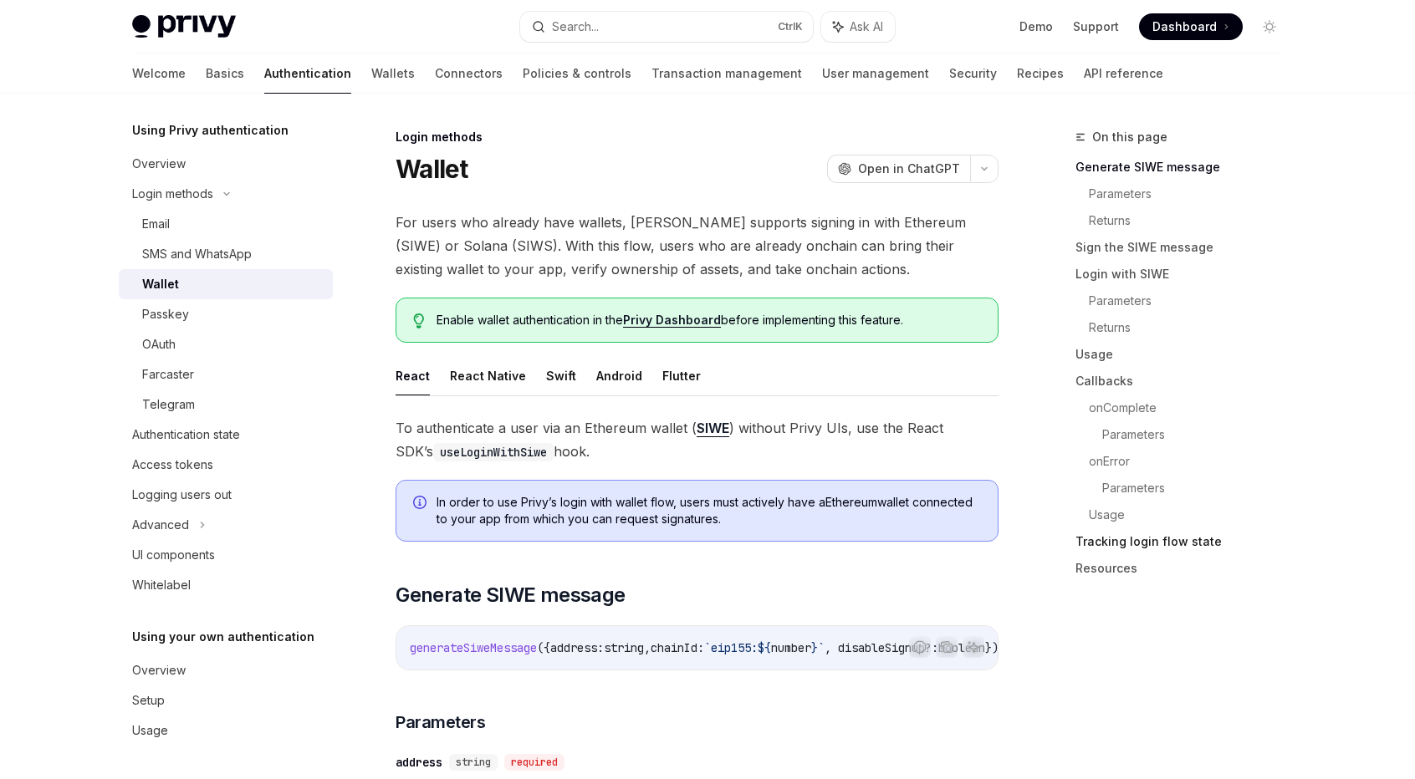
click at [1144, 554] on link "Tracking login flow state" at bounding box center [1185, 541] width 221 height 27
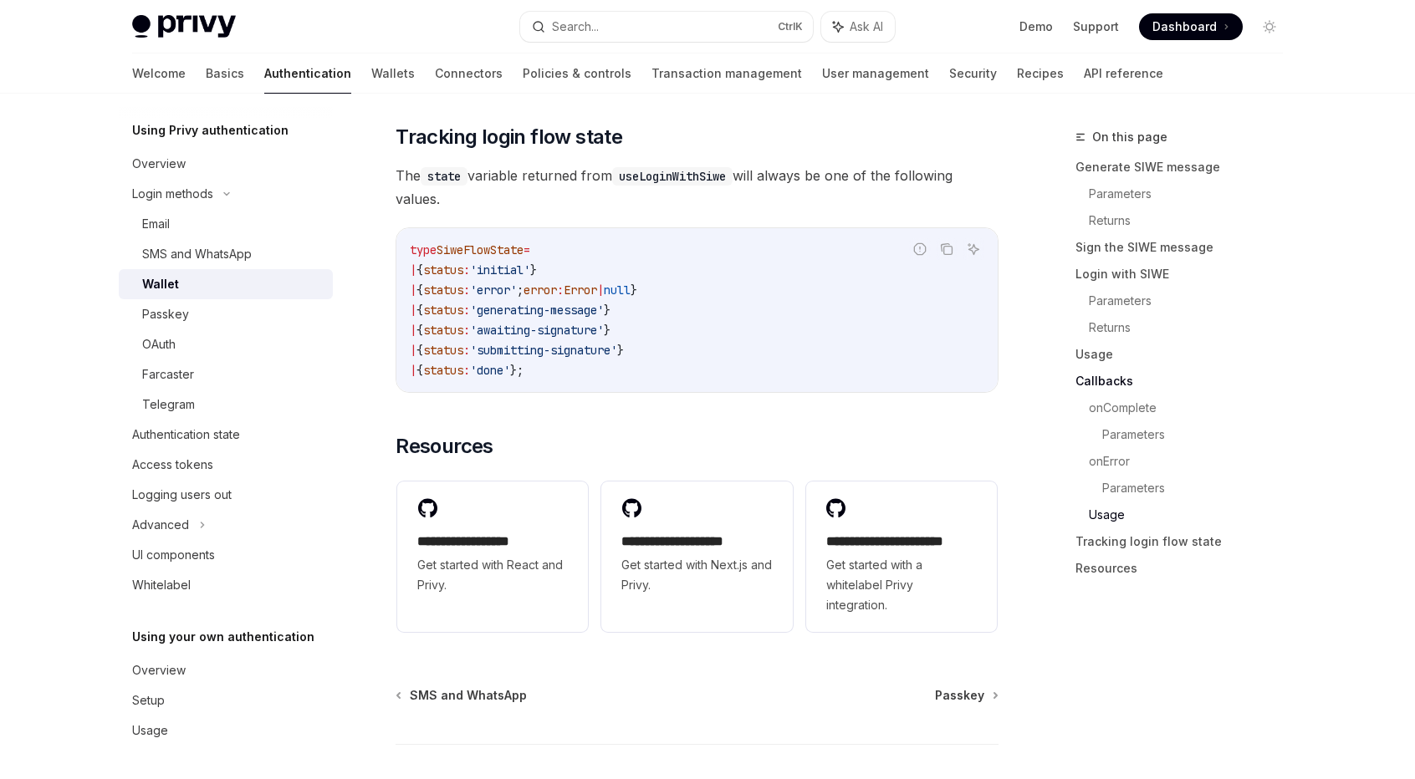
scroll to position [4176, 0]
click at [181, 426] on div "Authentication state" at bounding box center [186, 435] width 108 height 20
type textarea "*"
